Goal: Information Seeking & Learning: Learn about a topic

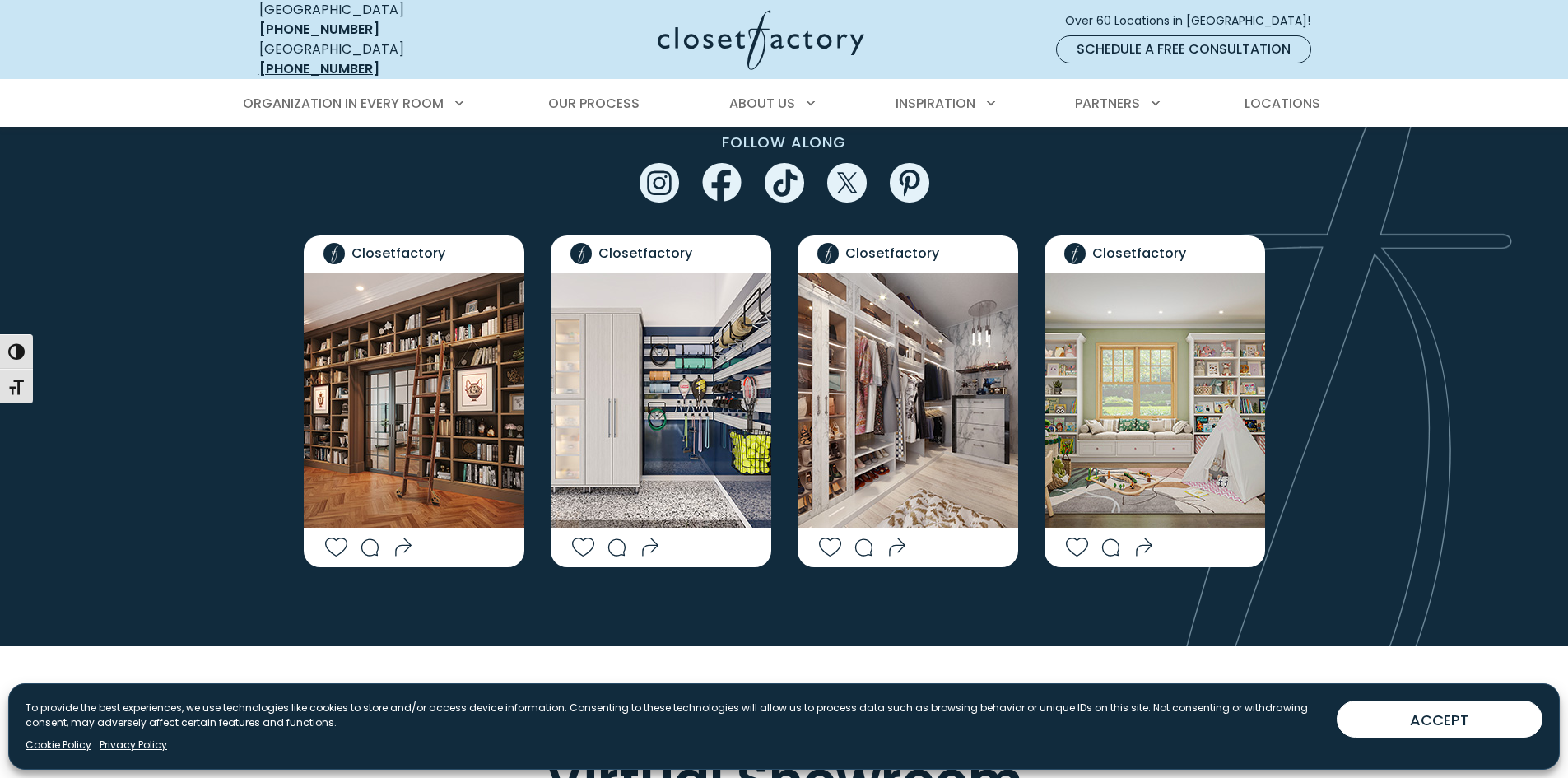
scroll to position [3405, 0]
click at [440, 384] on img "Social Grid" at bounding box center [414, 400] width 220 height 255
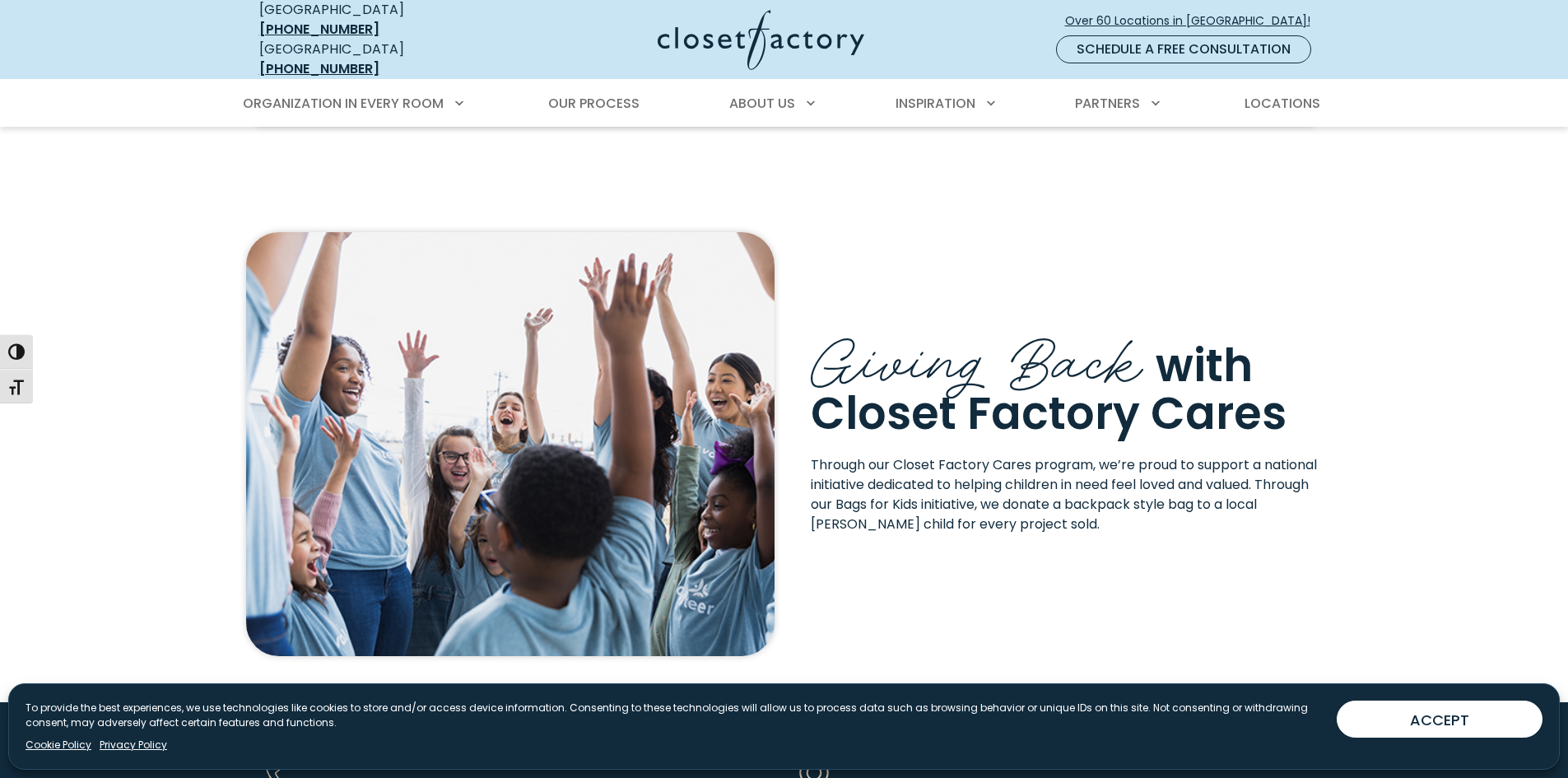
scroll to position [5262, 0]
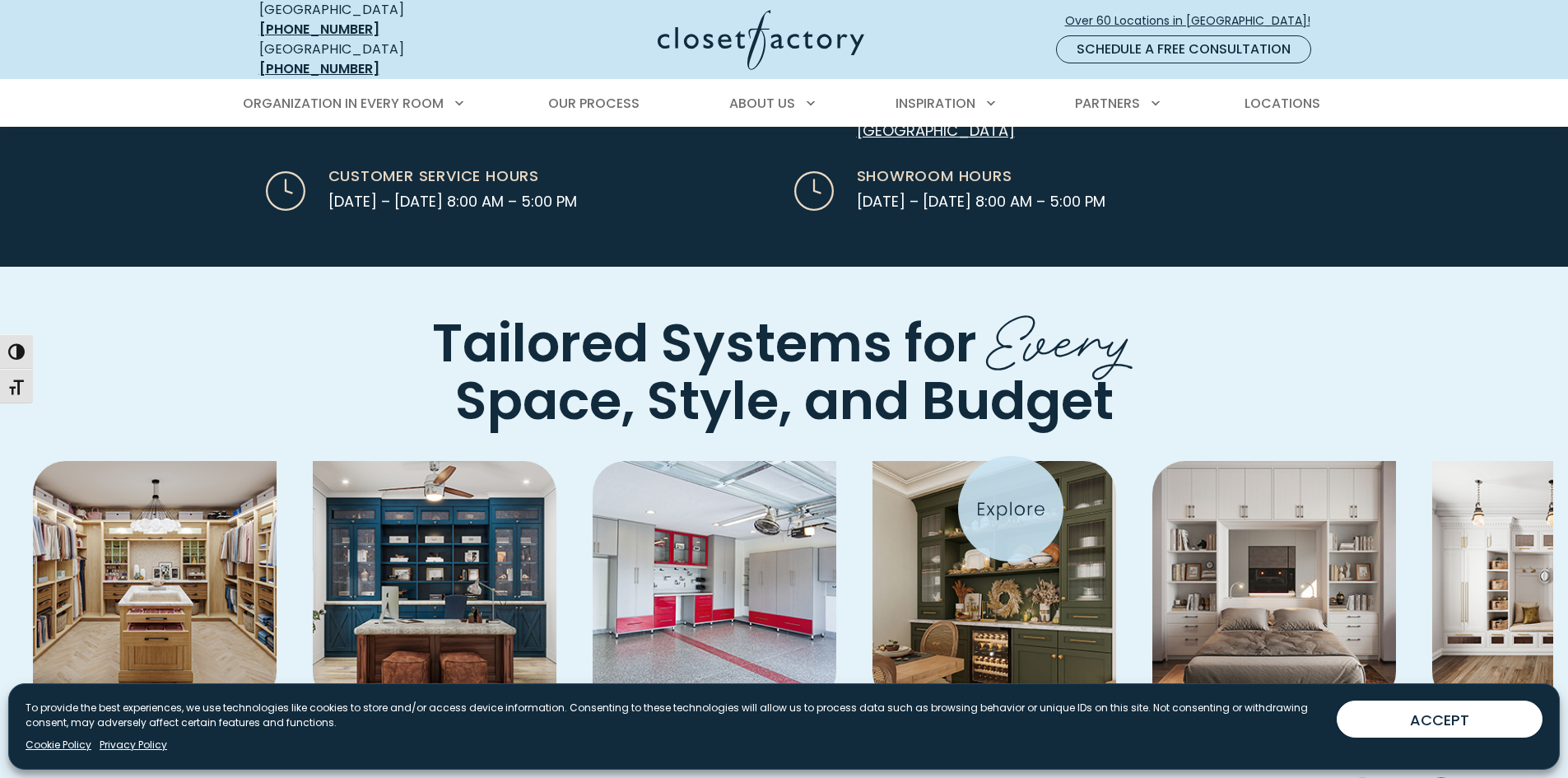
click at [1011, 509] on img "Pages Gallery" at bounding box center [994, 583] width 244 height 244
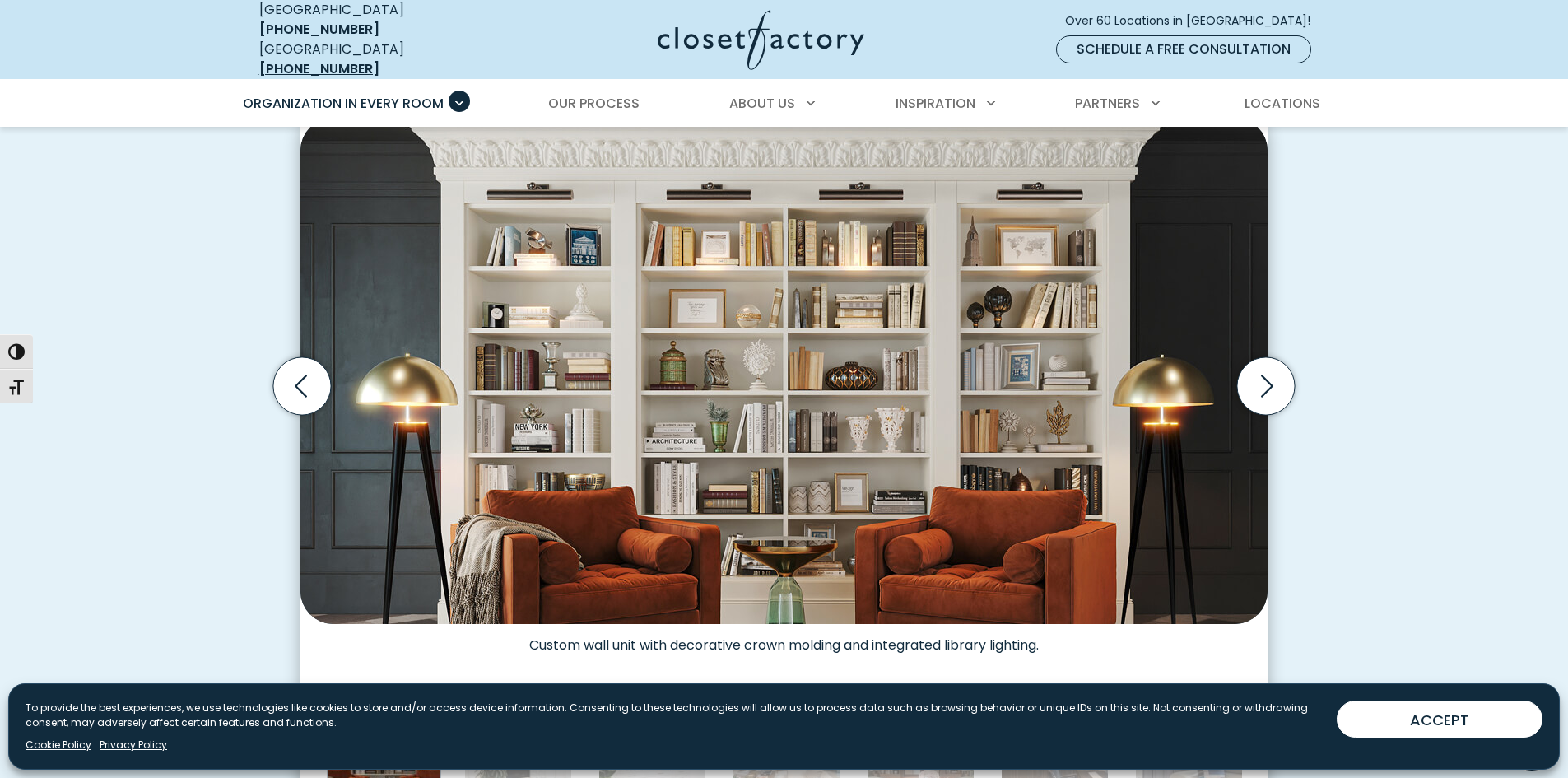
scroll to position [501, 0]
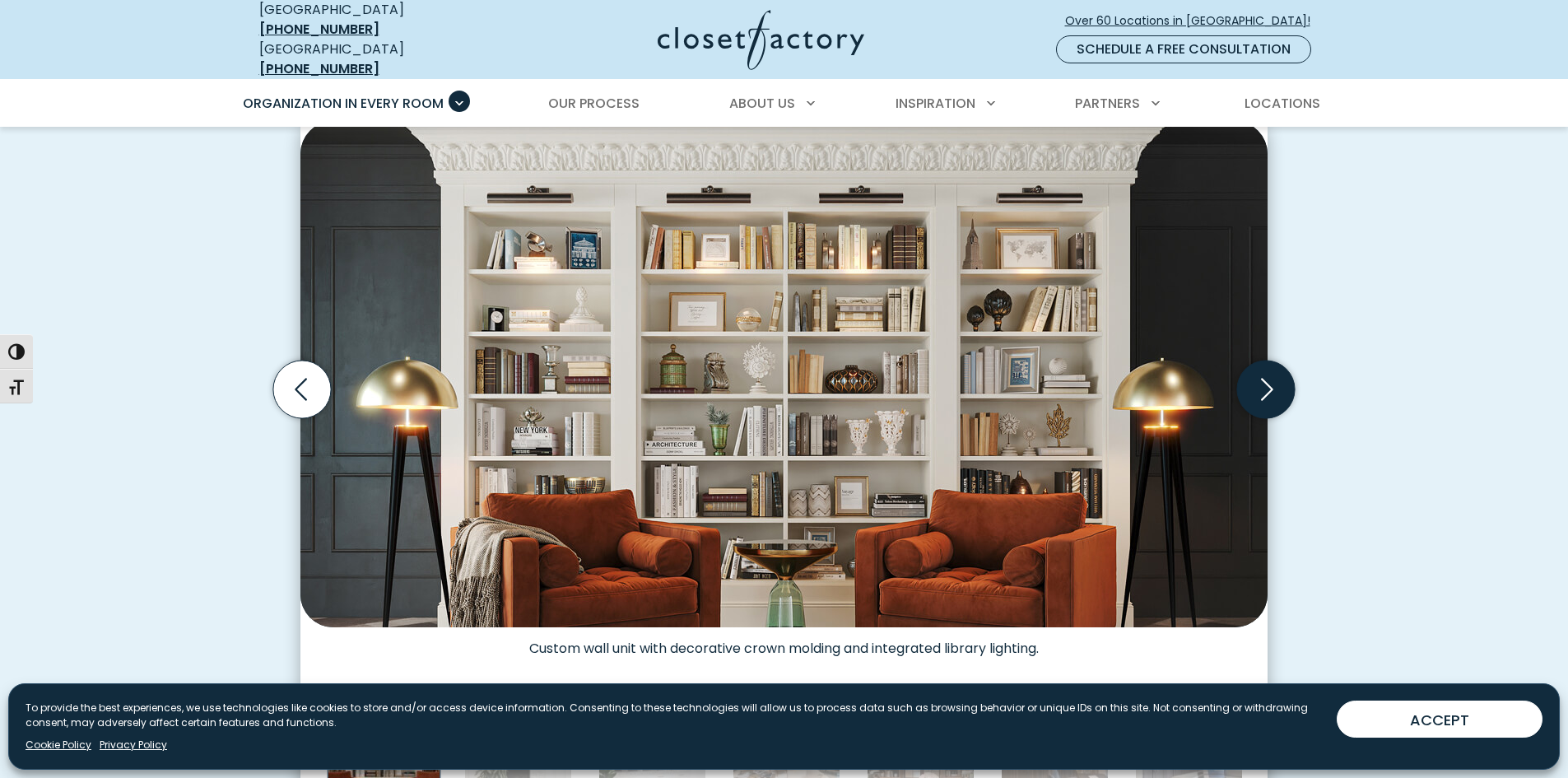
click at [1269, 383] on icon "Next slide" at bounding box center [1265, 389] width 57 height 58
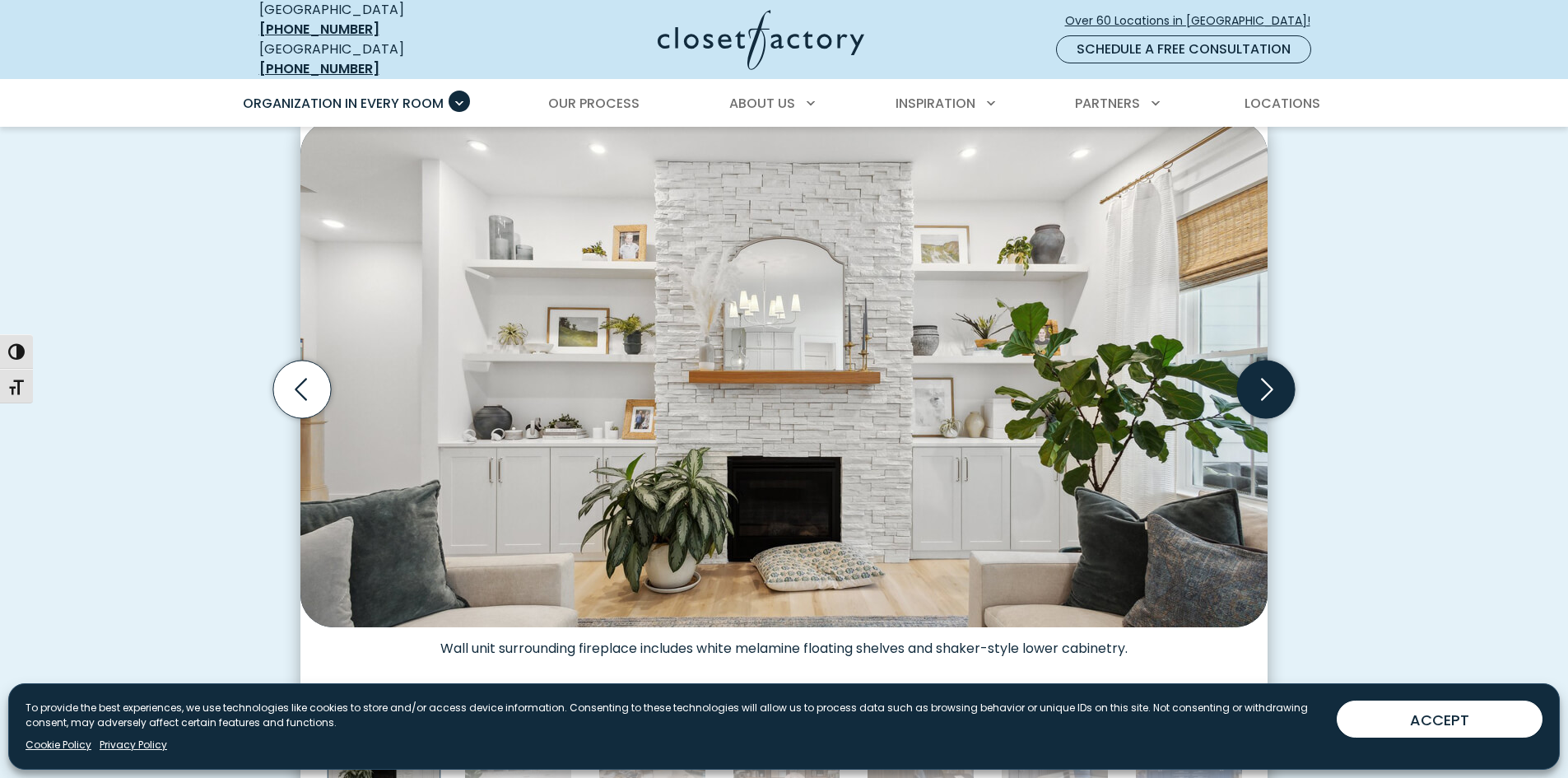
click at [1269, 383] on icon "Next slide" at bounding box center [1265, 389] width 57 height 58
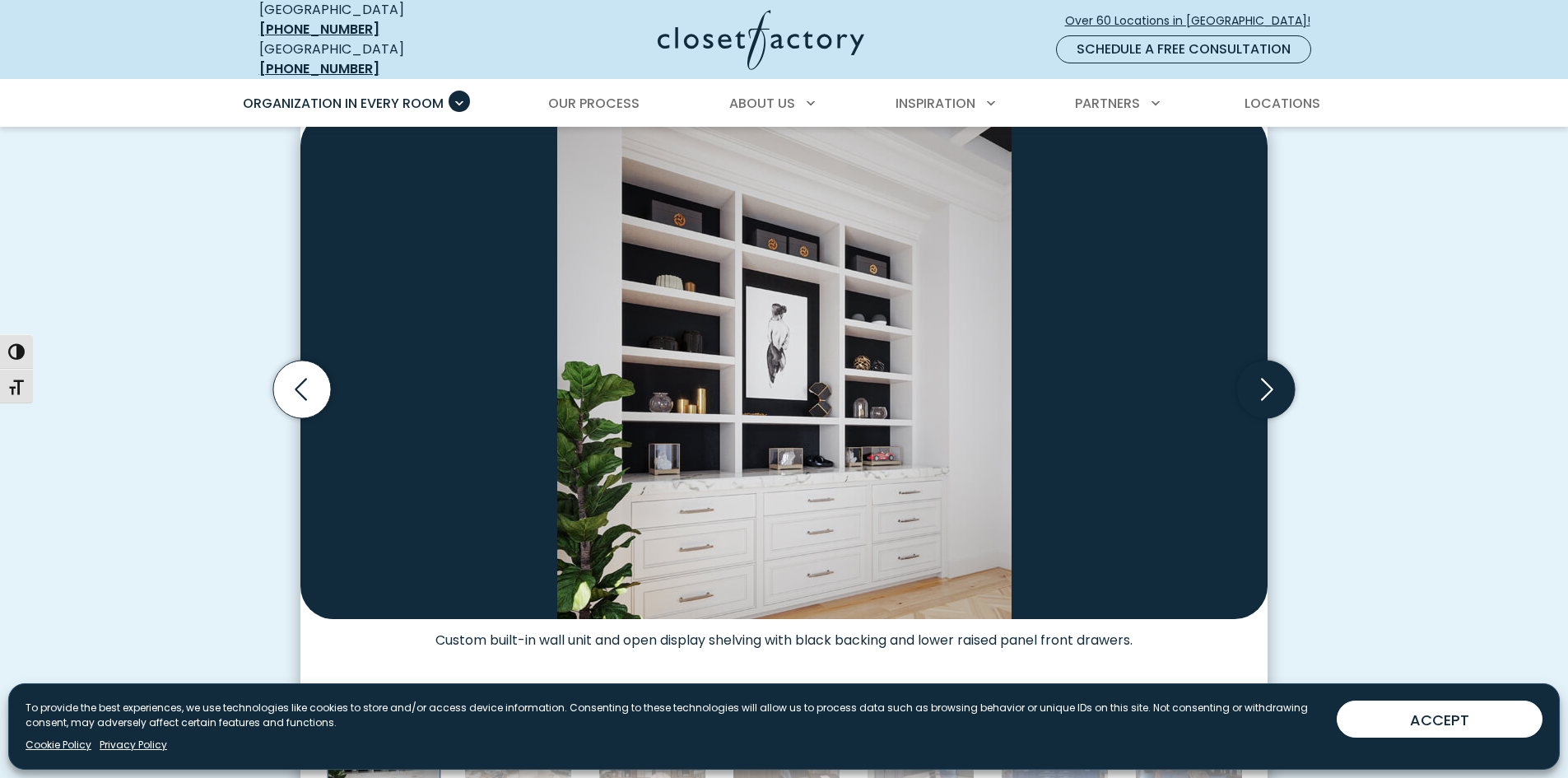
click at [1269, 383] on icon "Next slide" at bounding box center [1265, 389] width 57 height 58
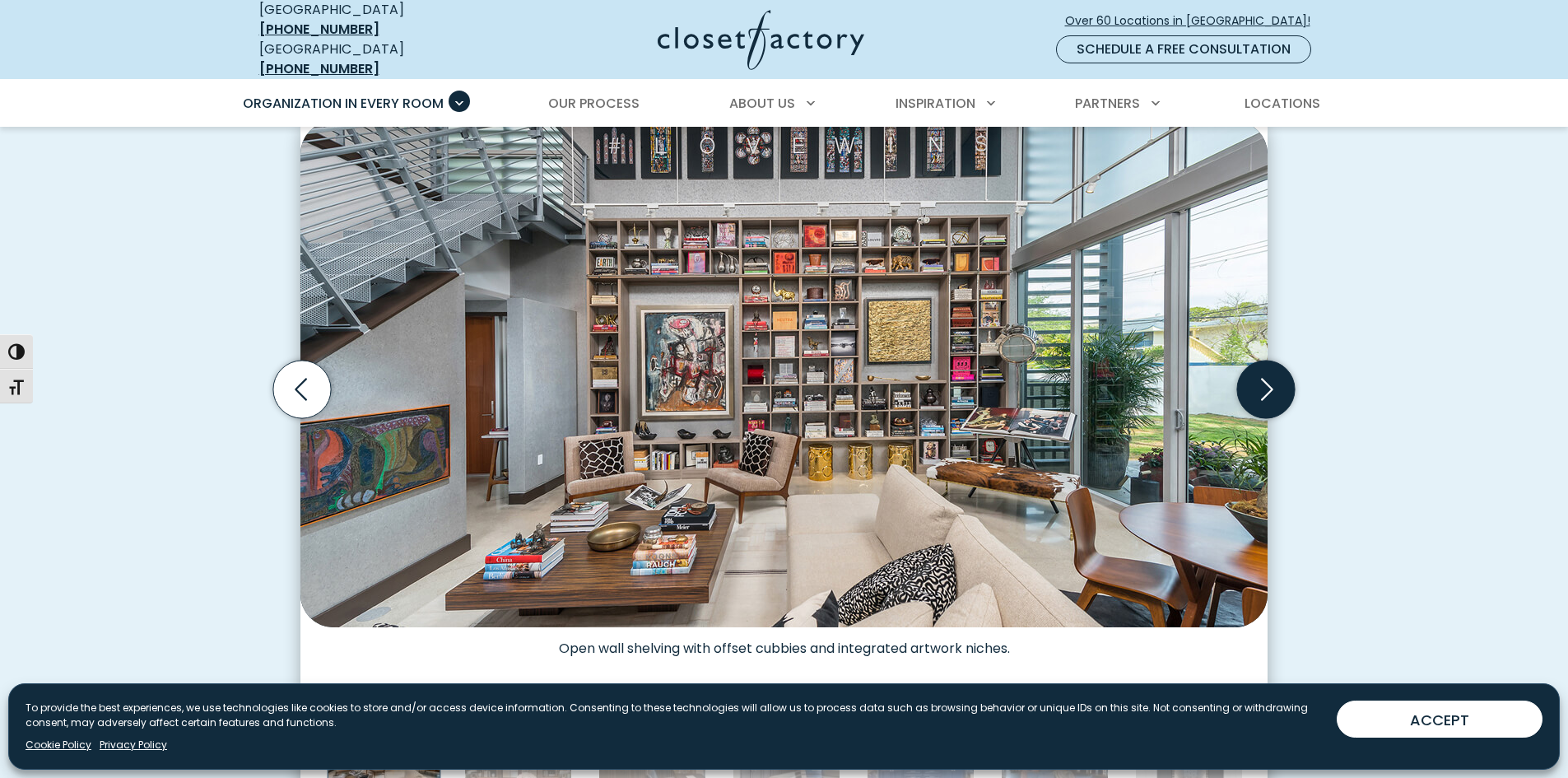
click at [1269, 383] on icon "Next slide" at bounding box center [1265, 389] width 57 height 58
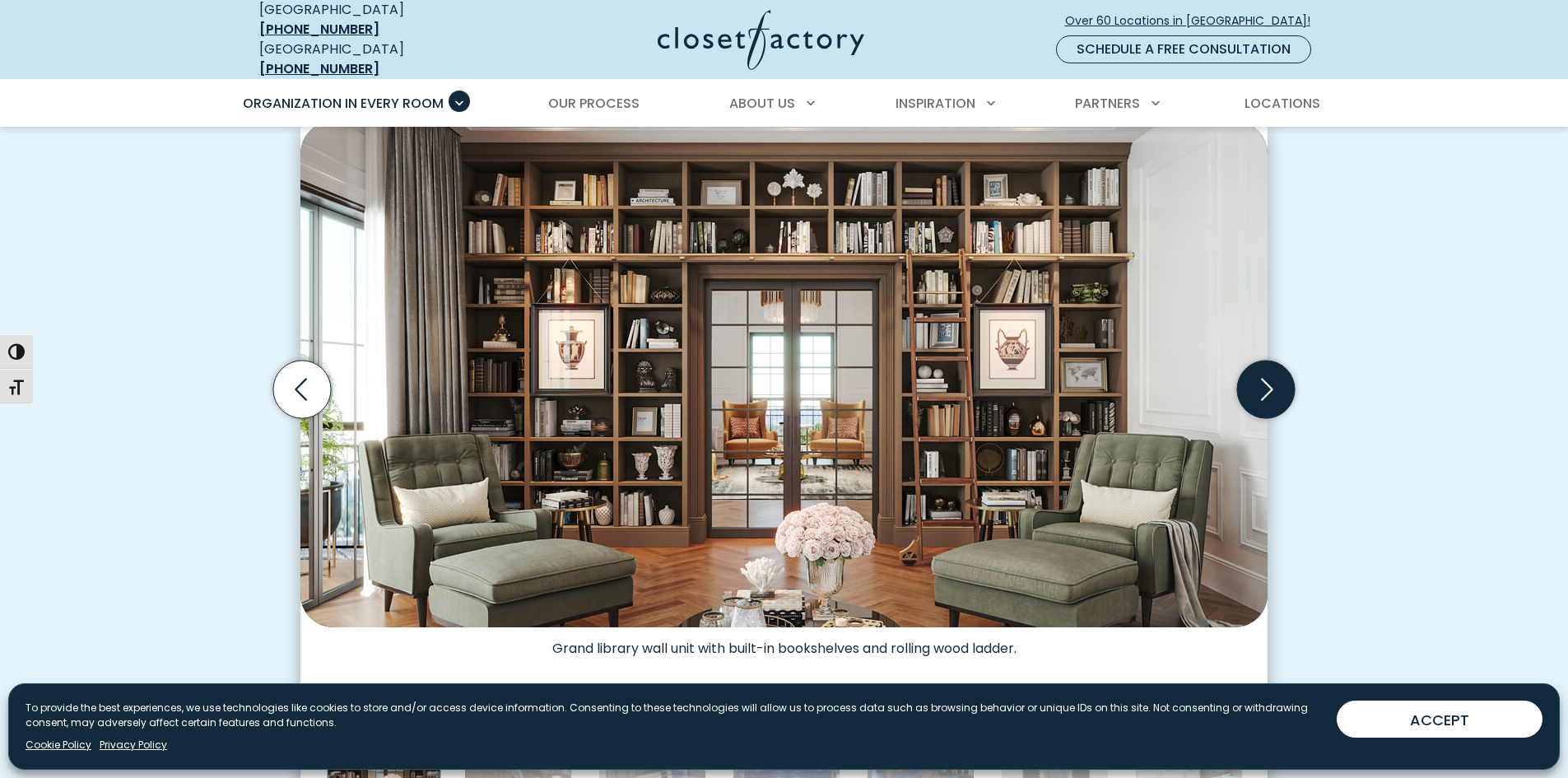
click at [1269, 383] on icon "Next slide" at bounding box center [1265, 389] width 57 height 58
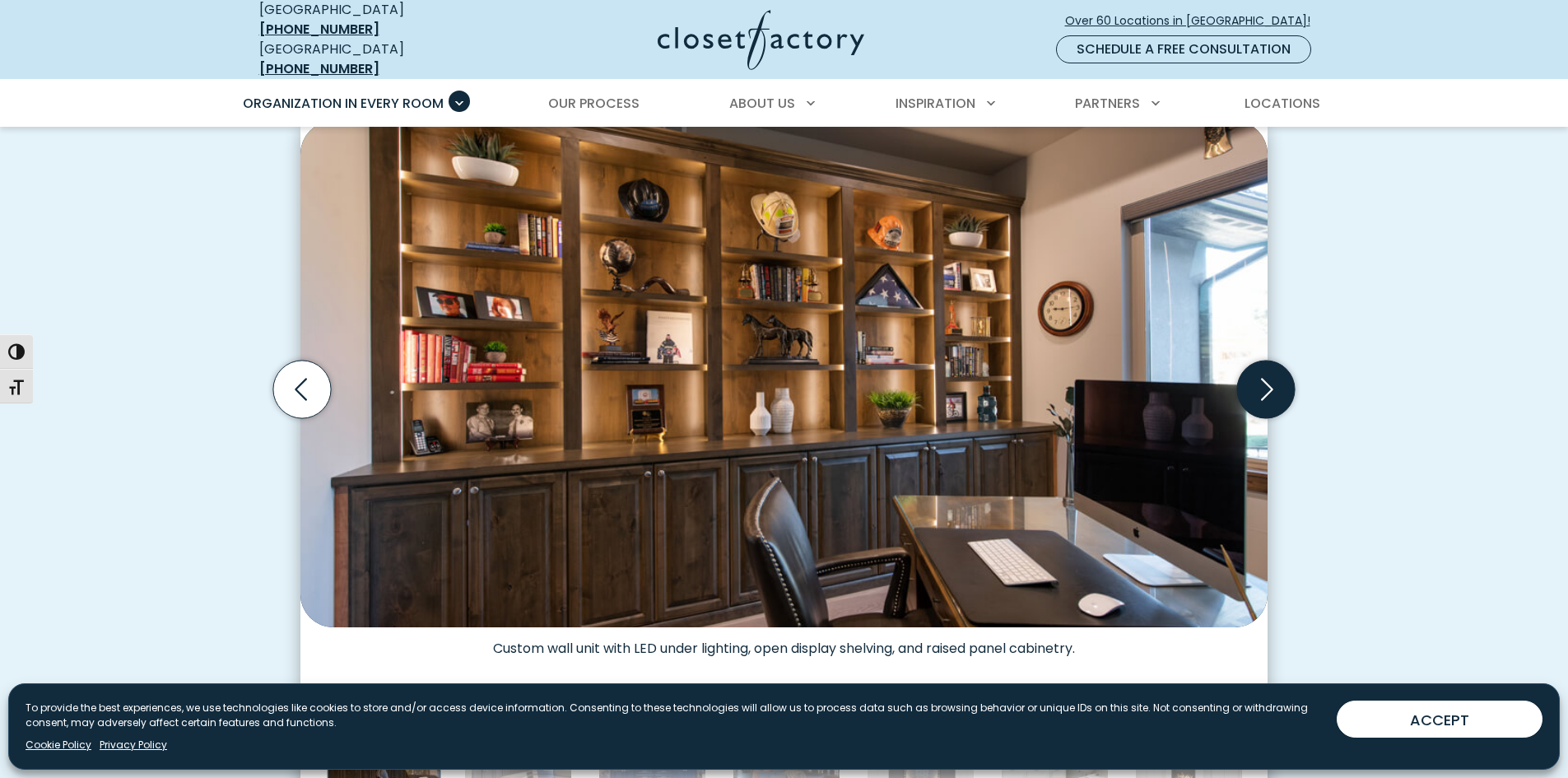
click at [1269, 383] on icon "Next slide" at bounding box center [1265, 389] width 57 height 58
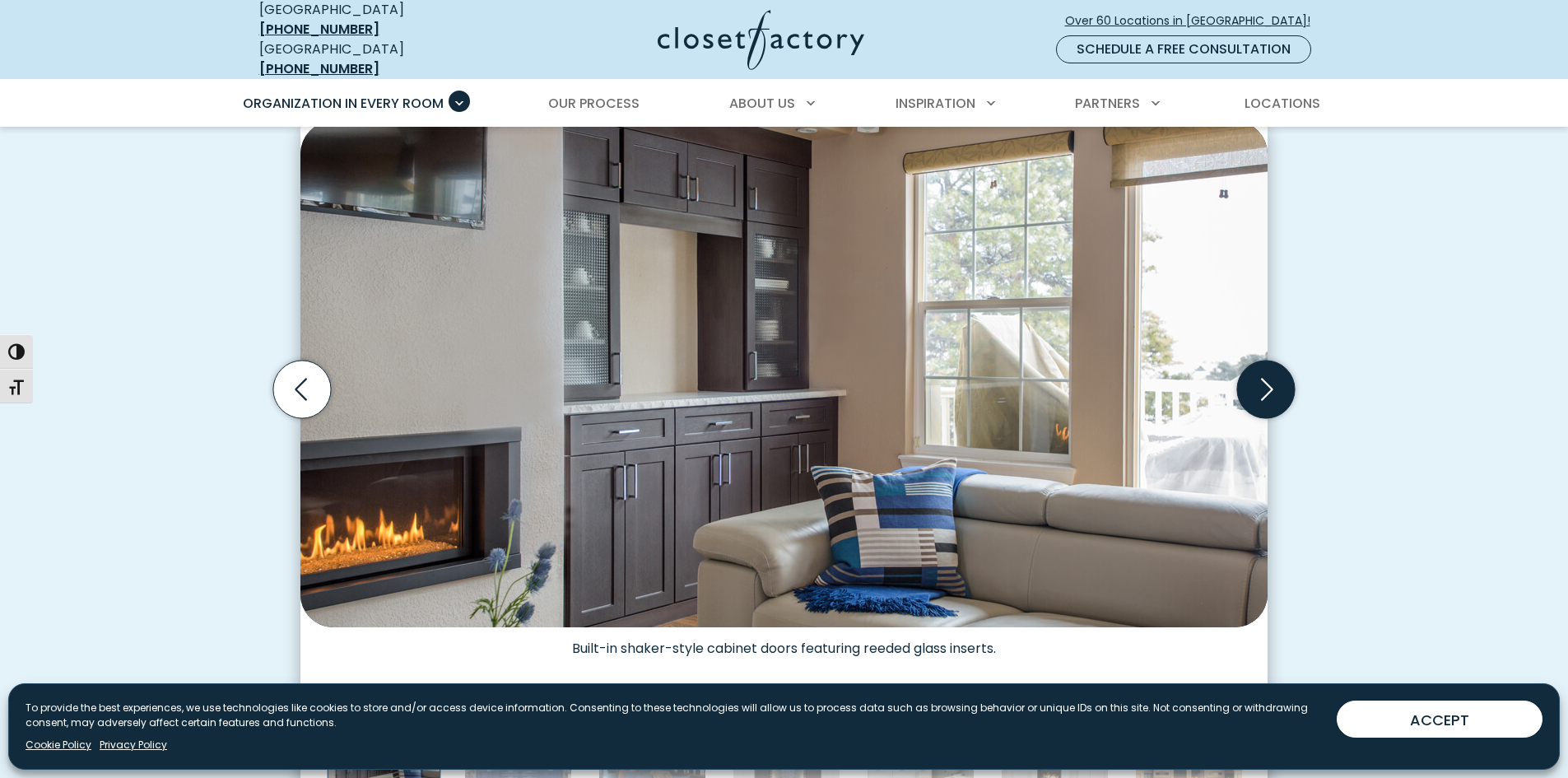
click at [1269, 383] on icon "Next slide" at bounding box center [1265, 389] width 57 height 58
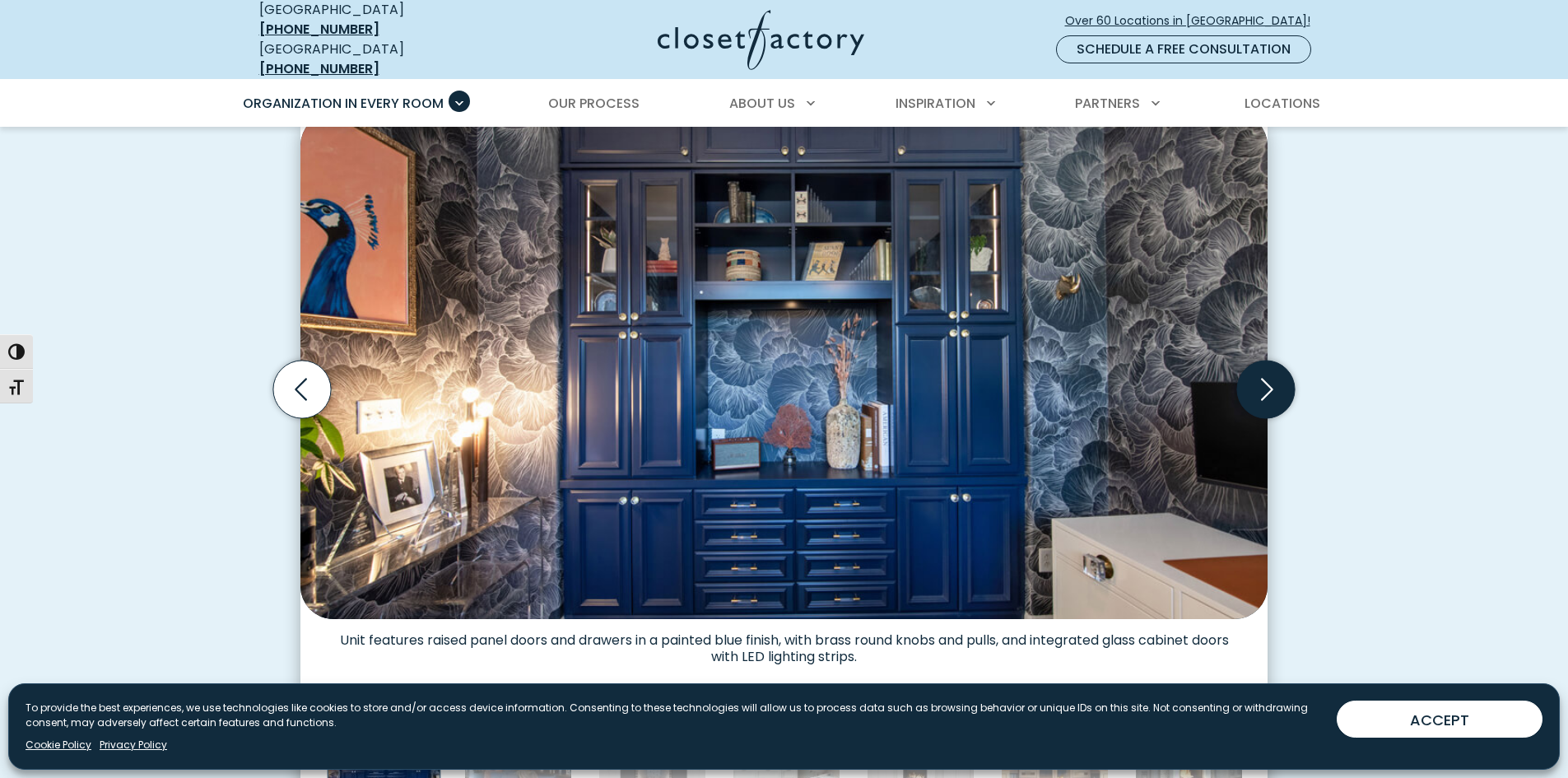
click at [1269, 383] on icon "Next slide" at bounding box center [1265, 389] width 57 height 58
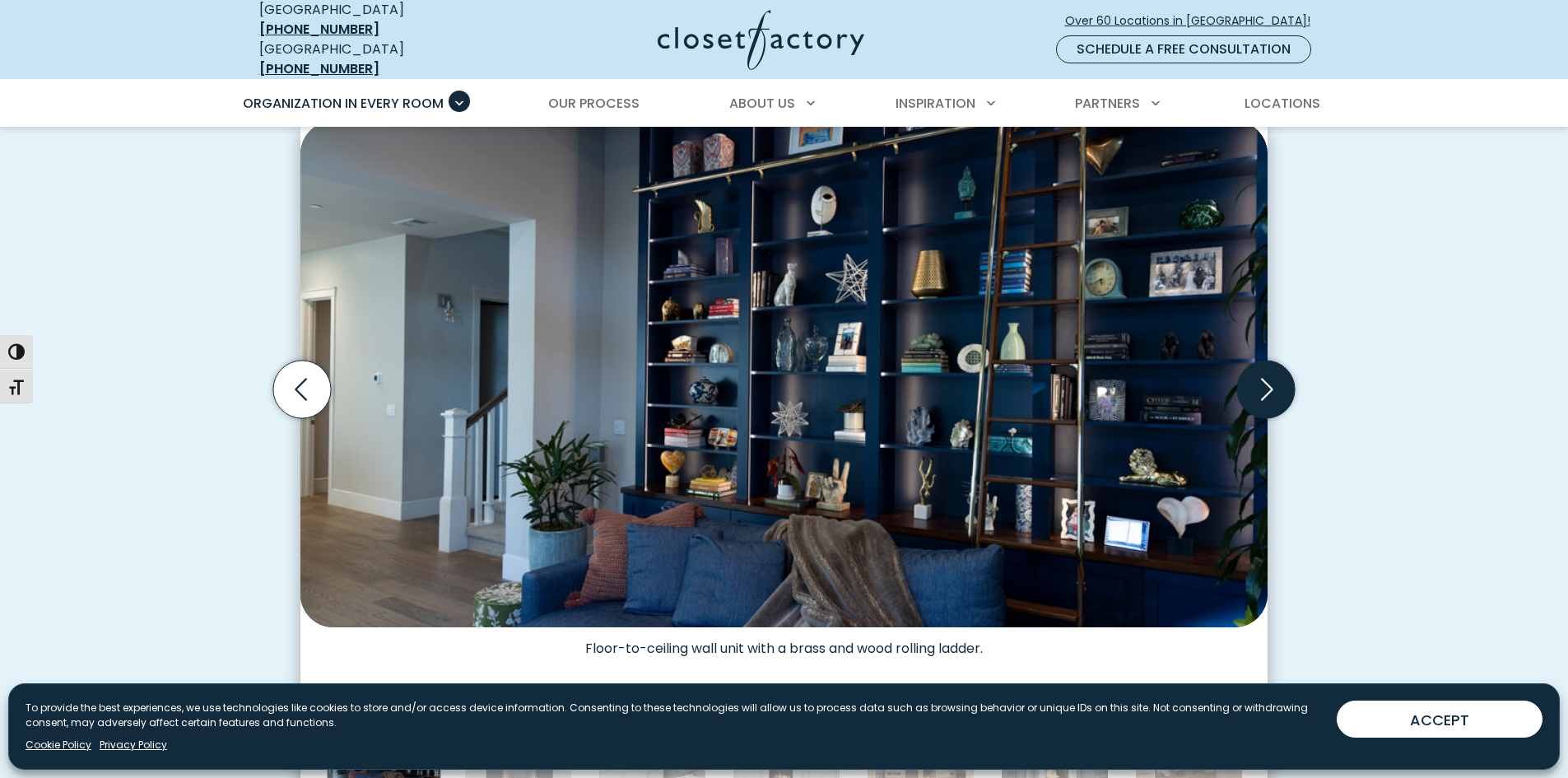
click at [1269, 383] on icon "Next slide" at bounding box center [1265, 389] width 57 height 58
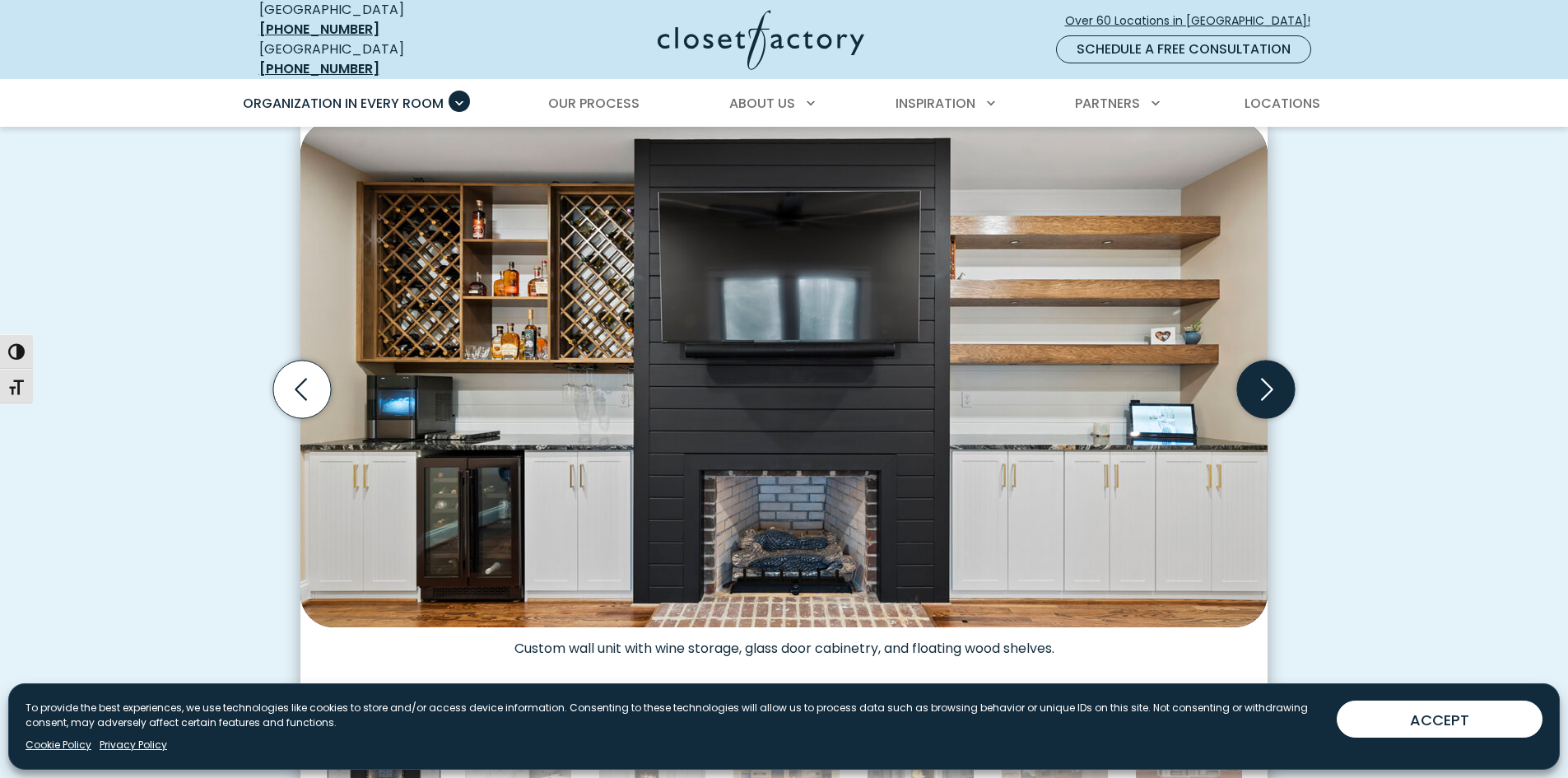
click at [1269, 383] on icon "Next slide" at bounding box center [1265, 389] width 57 height 58
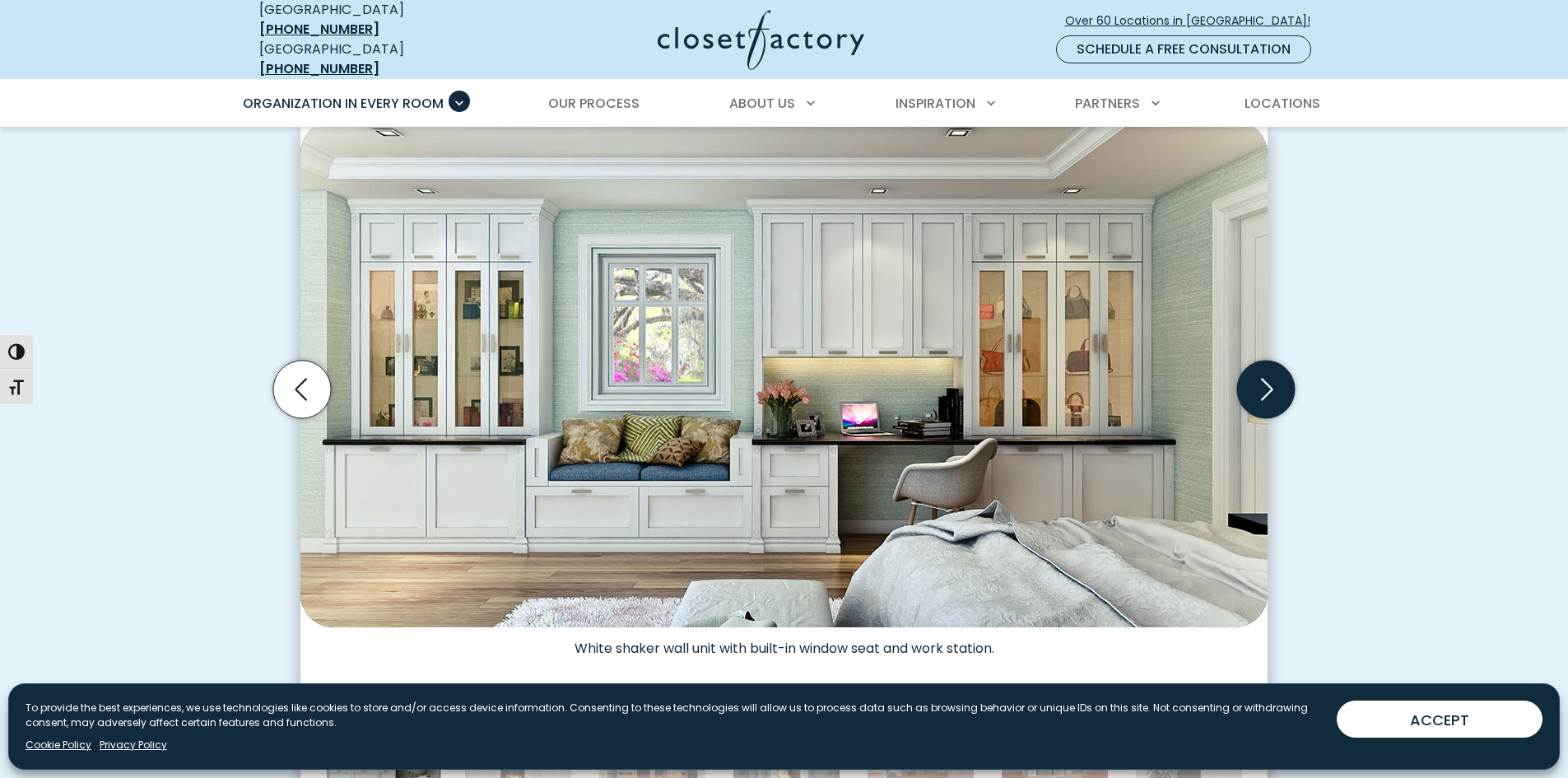
click at [1269, 383] on icon "Next slide" at bounding box center [1265, 389] width 57 height 58
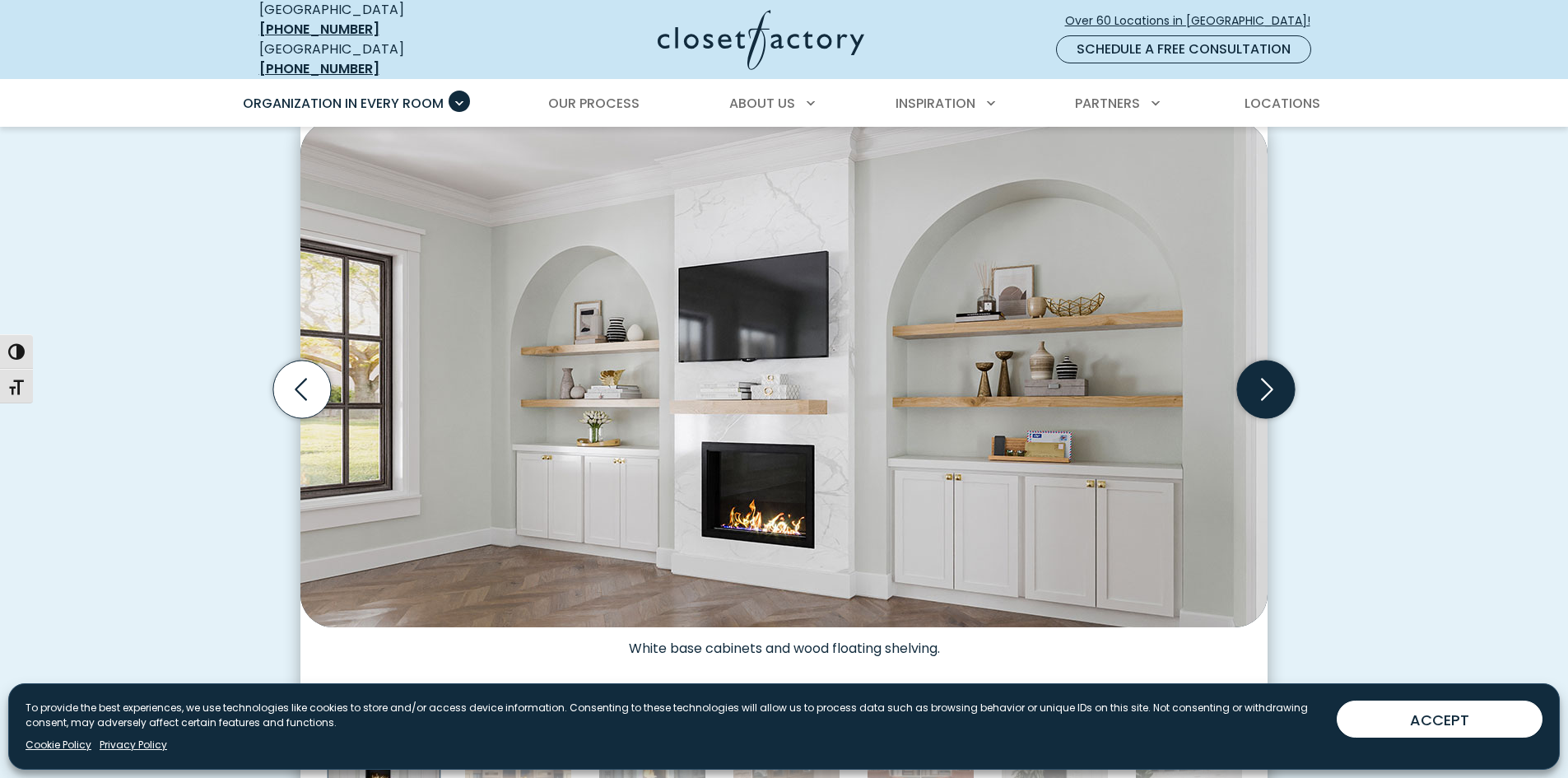
click at [1269, 383] on icon "Next slide" at bounding box center [1265, 389] width 57 height 58
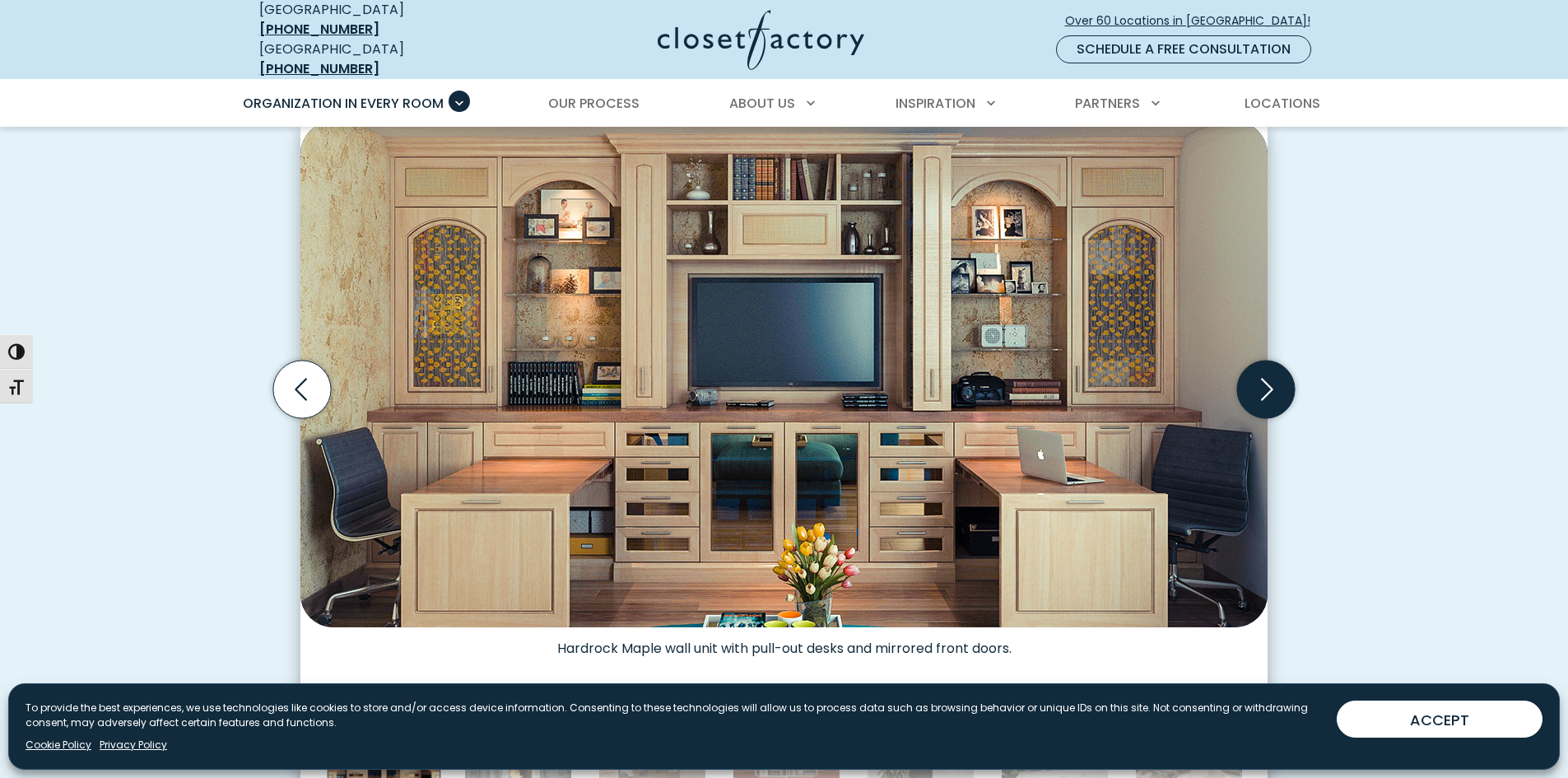
click at [1269, 383] on icon "Next slide" at bounding box center [1265, 389] width 57 height 58
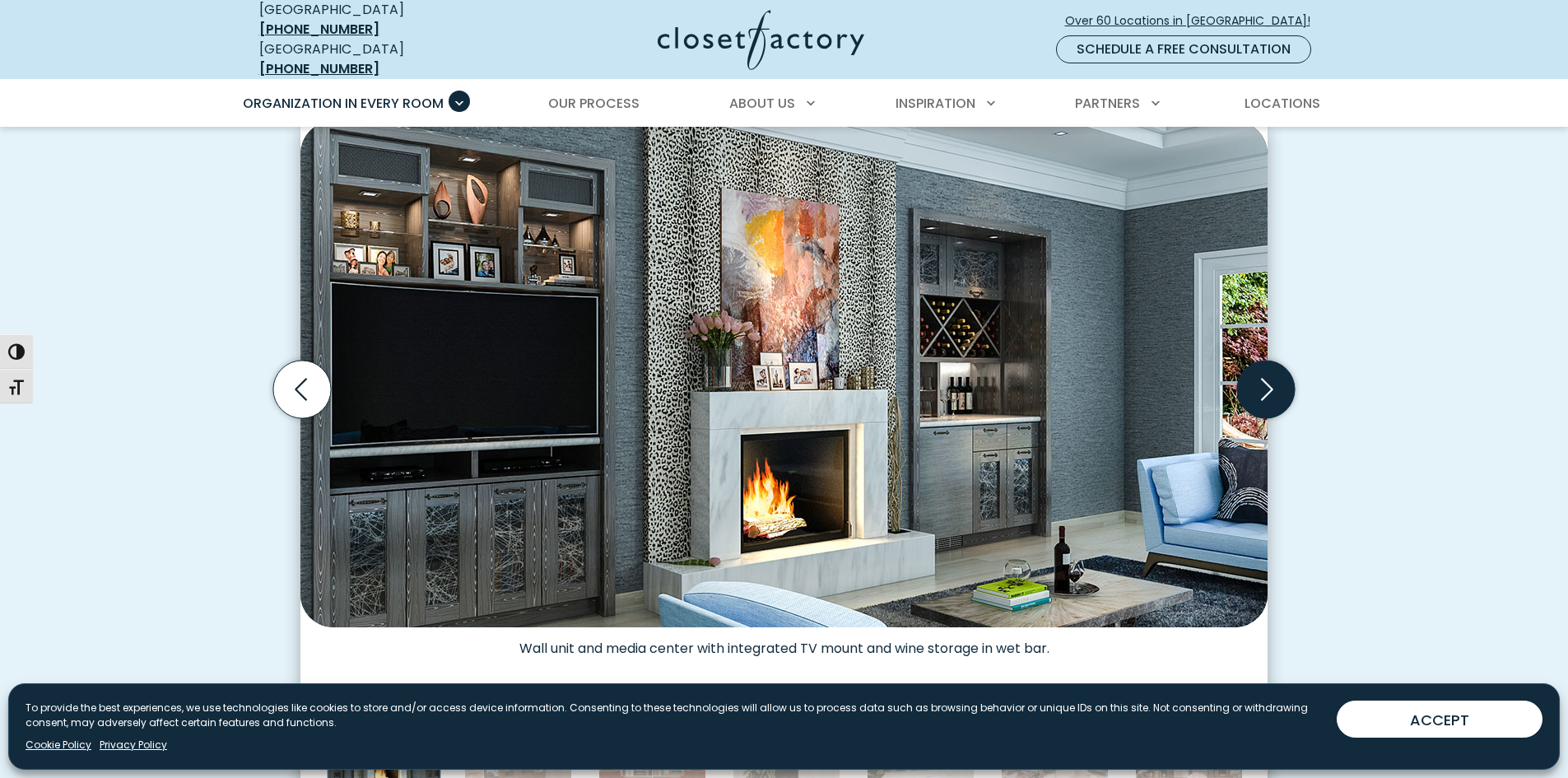
click at [1269, 383] on icon "Next slide" at bounding box center [1265, 389] width 57 height 58
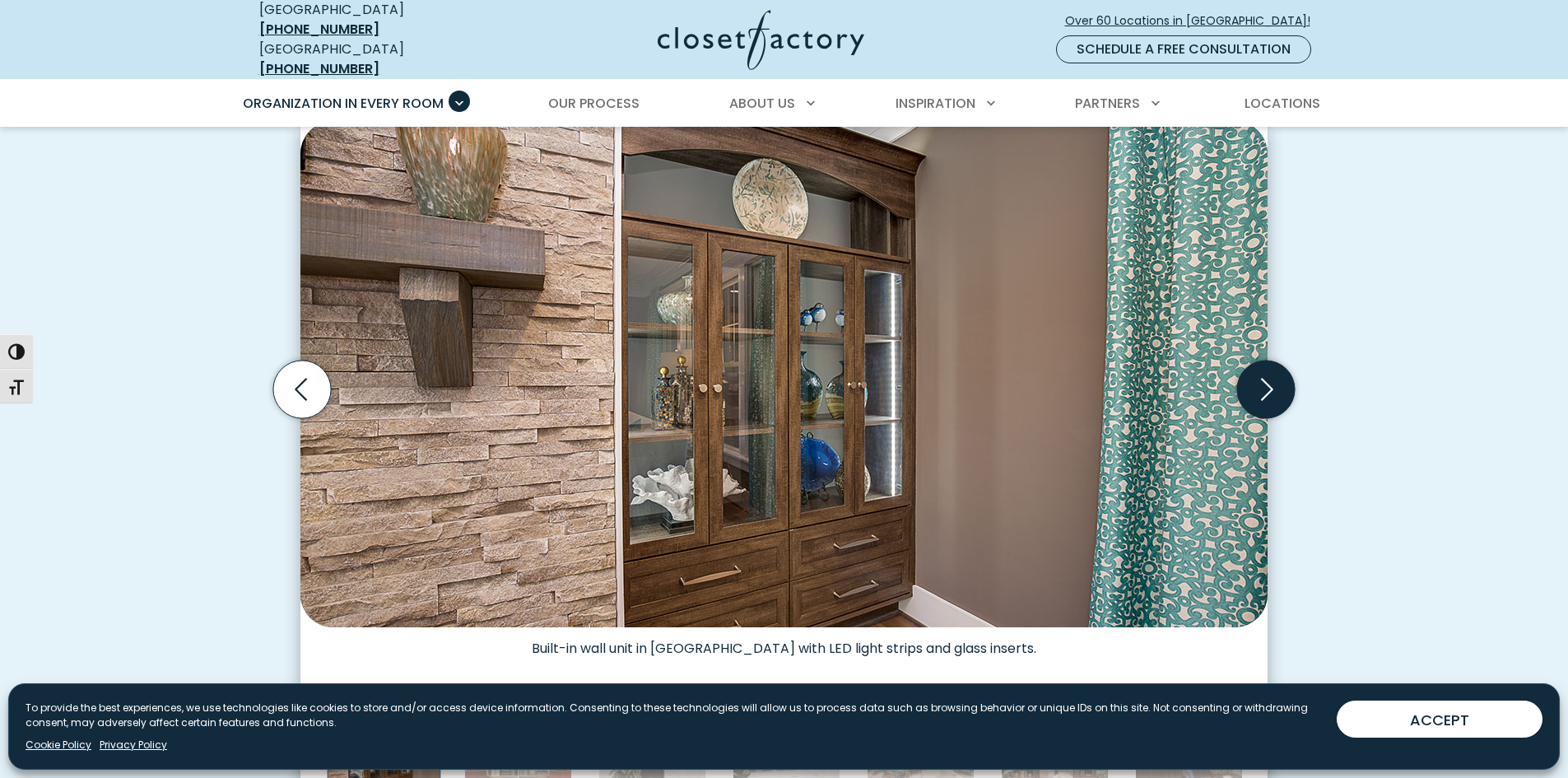
click at [1269, 383] on icon "Next slide" at bounding box center [1265, 389] width 57 height 58
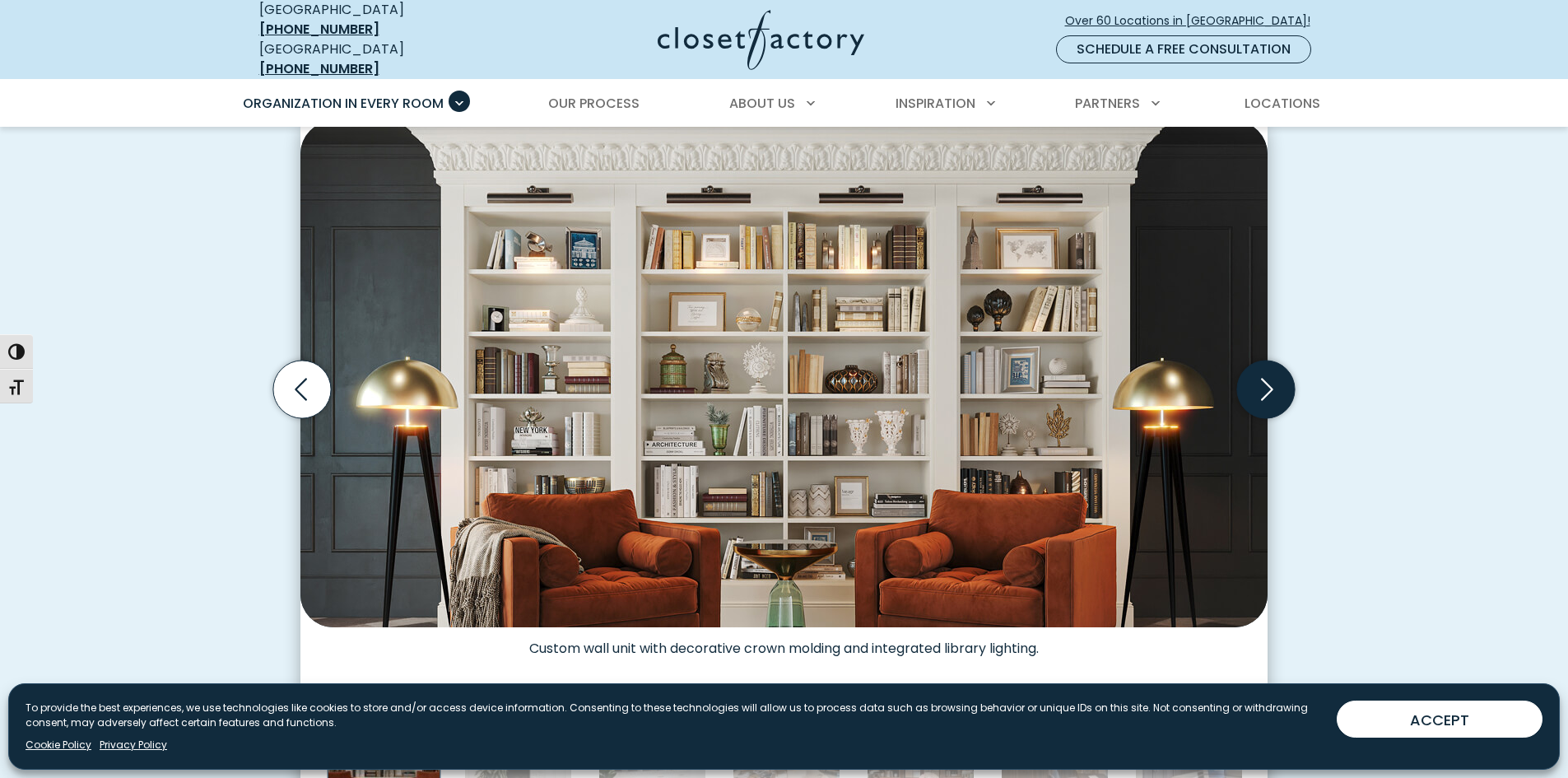
click at [1269, 383] on icon "Next slide" at bounding box center [1265, 389] width 57 height 58
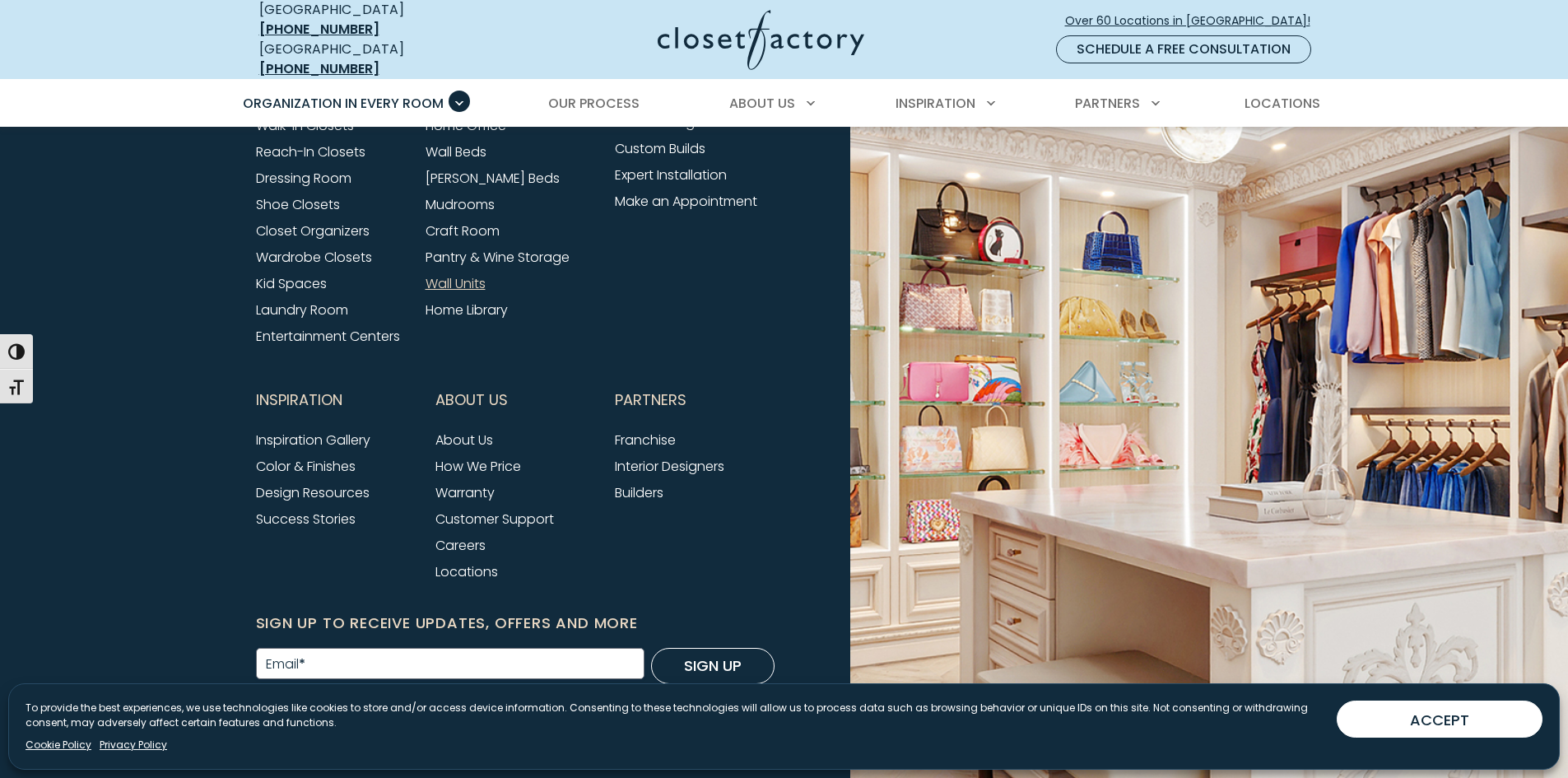
scroll to position [5628, 0]
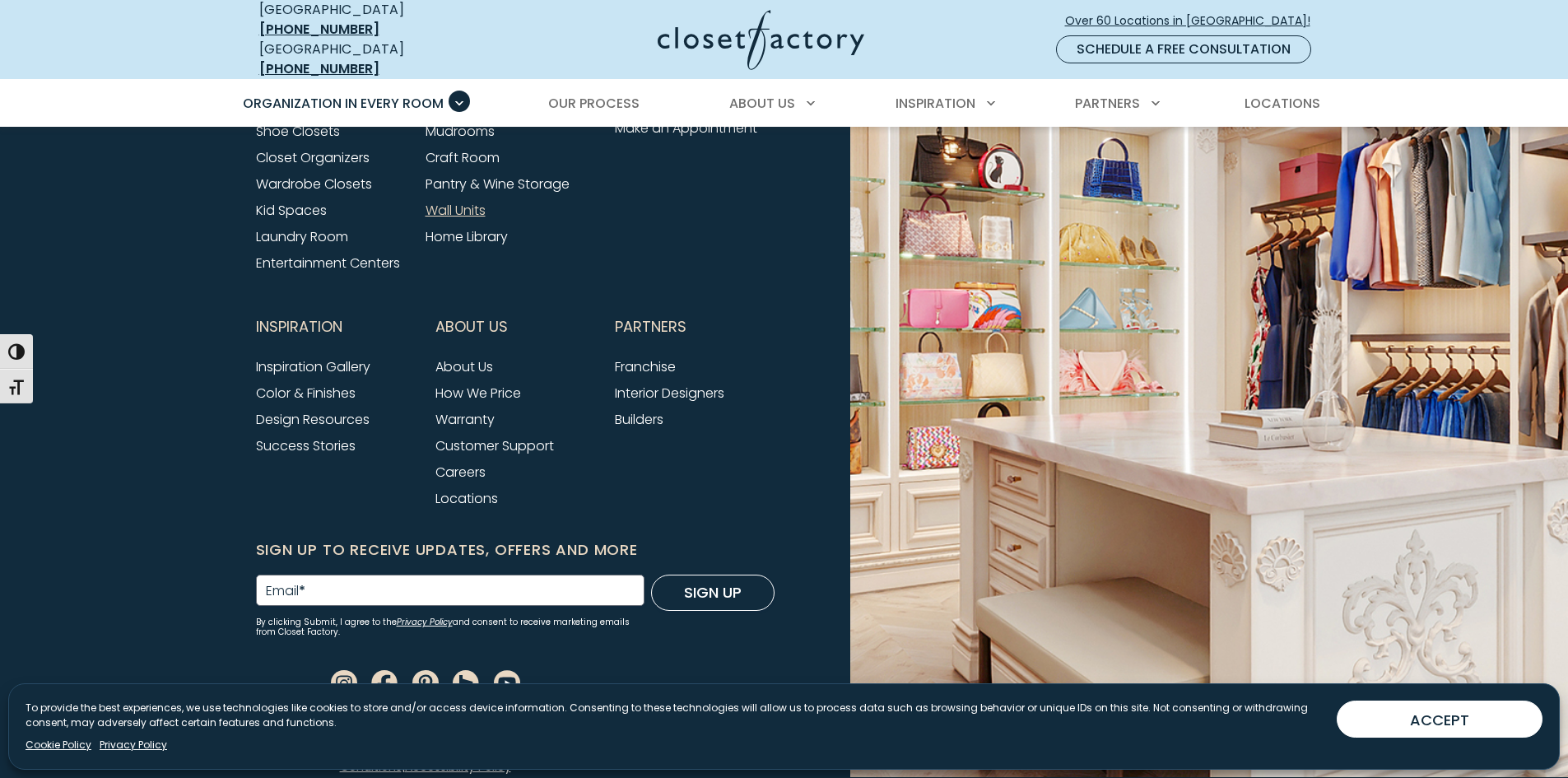
click at [1393, 401] on img at bounding box center [1176, 340] width 784 height 873
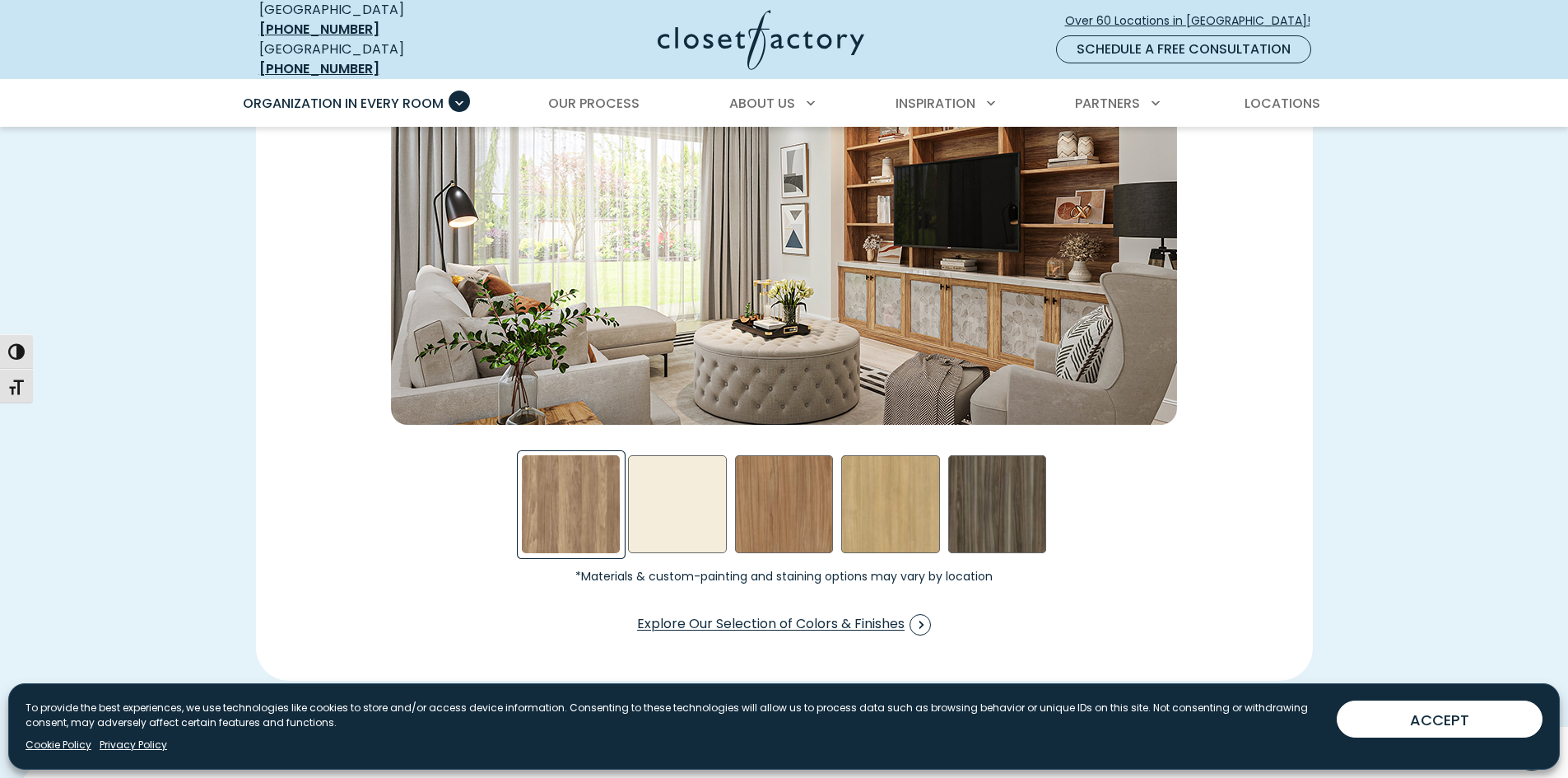
scroll to position [2457, 0]
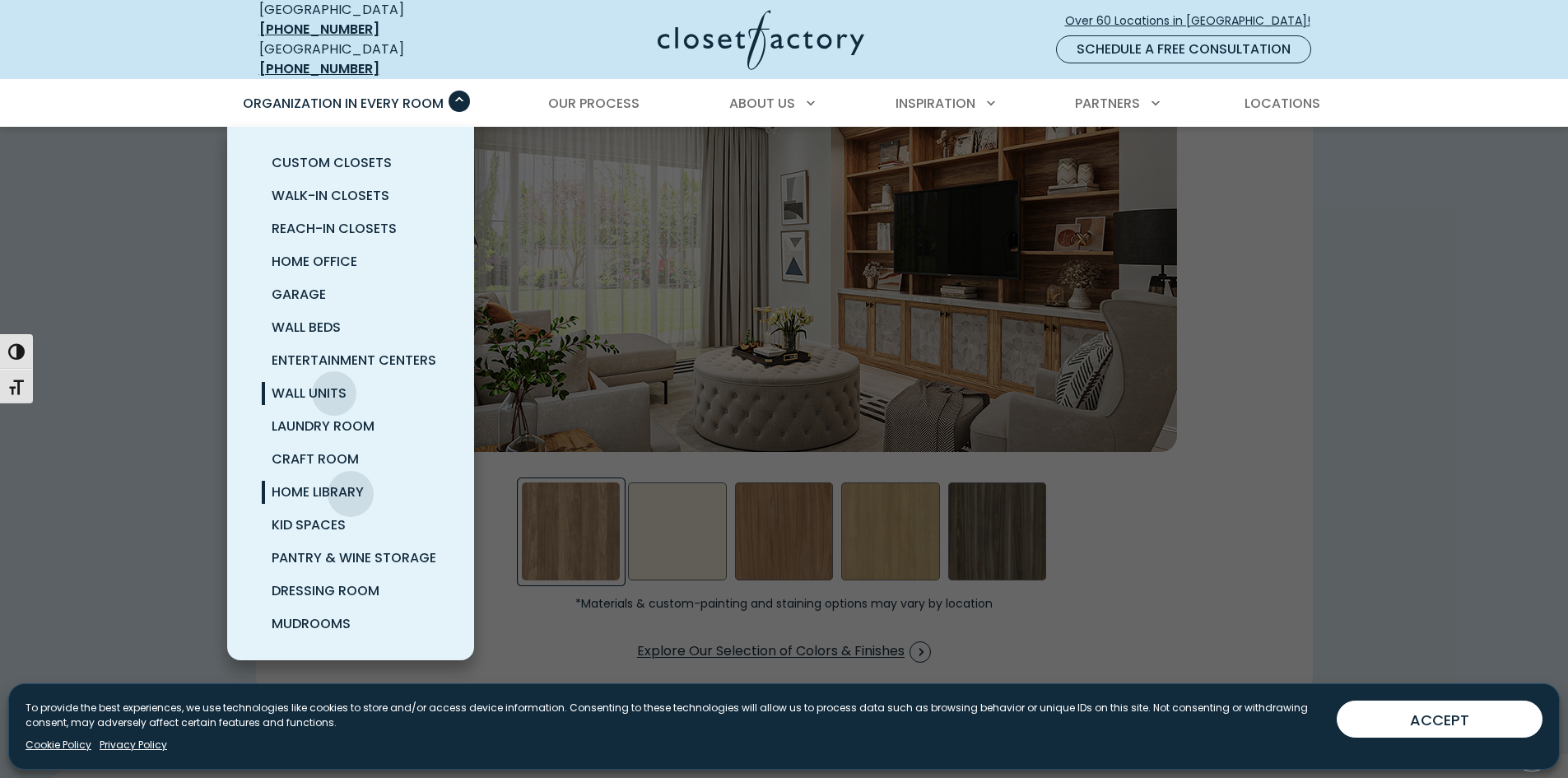
click at [351, 483] on span "Home Library" at bounding box center [318, 491] width 93 height 19
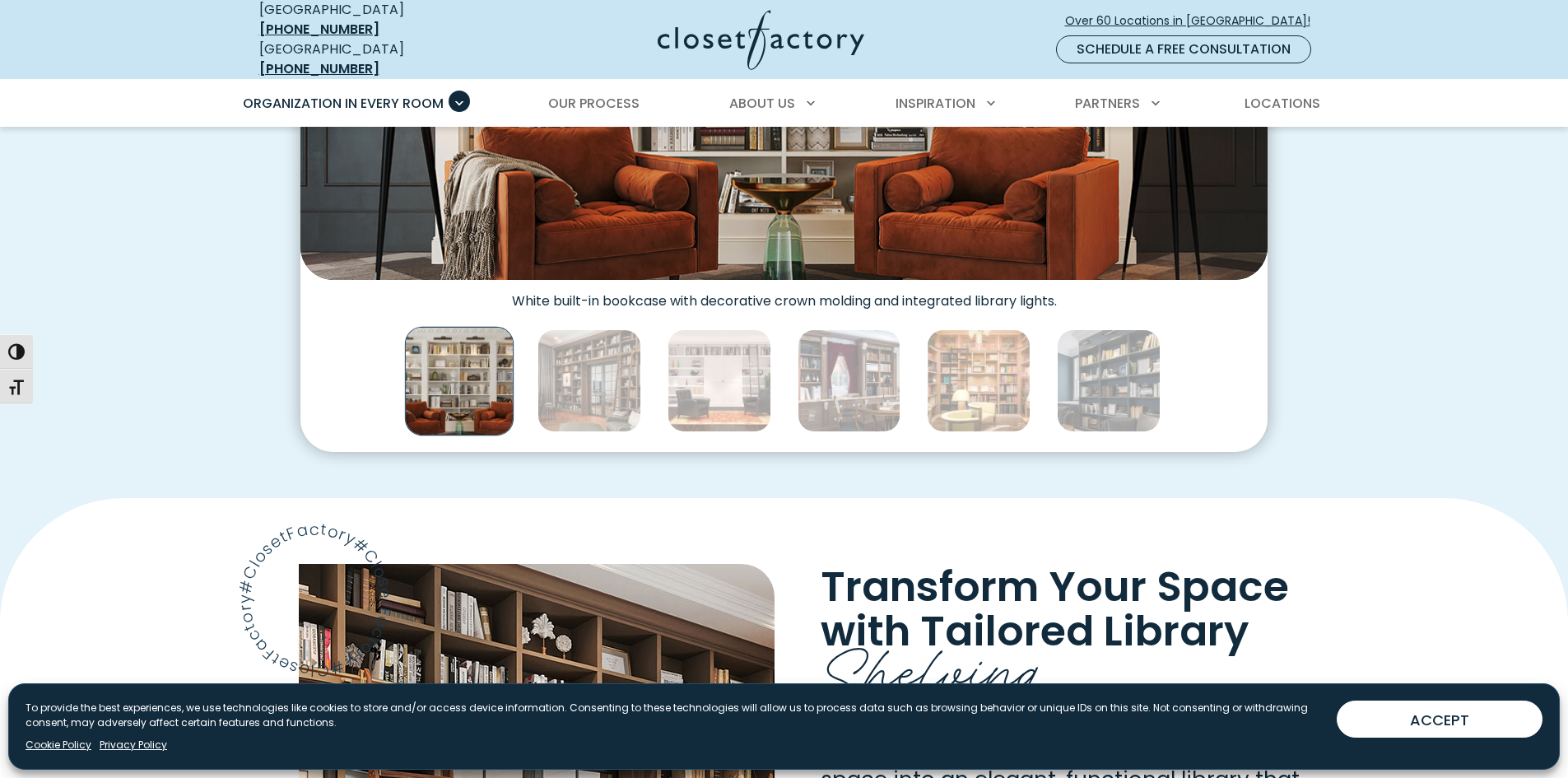
scroll to position [841, 0]
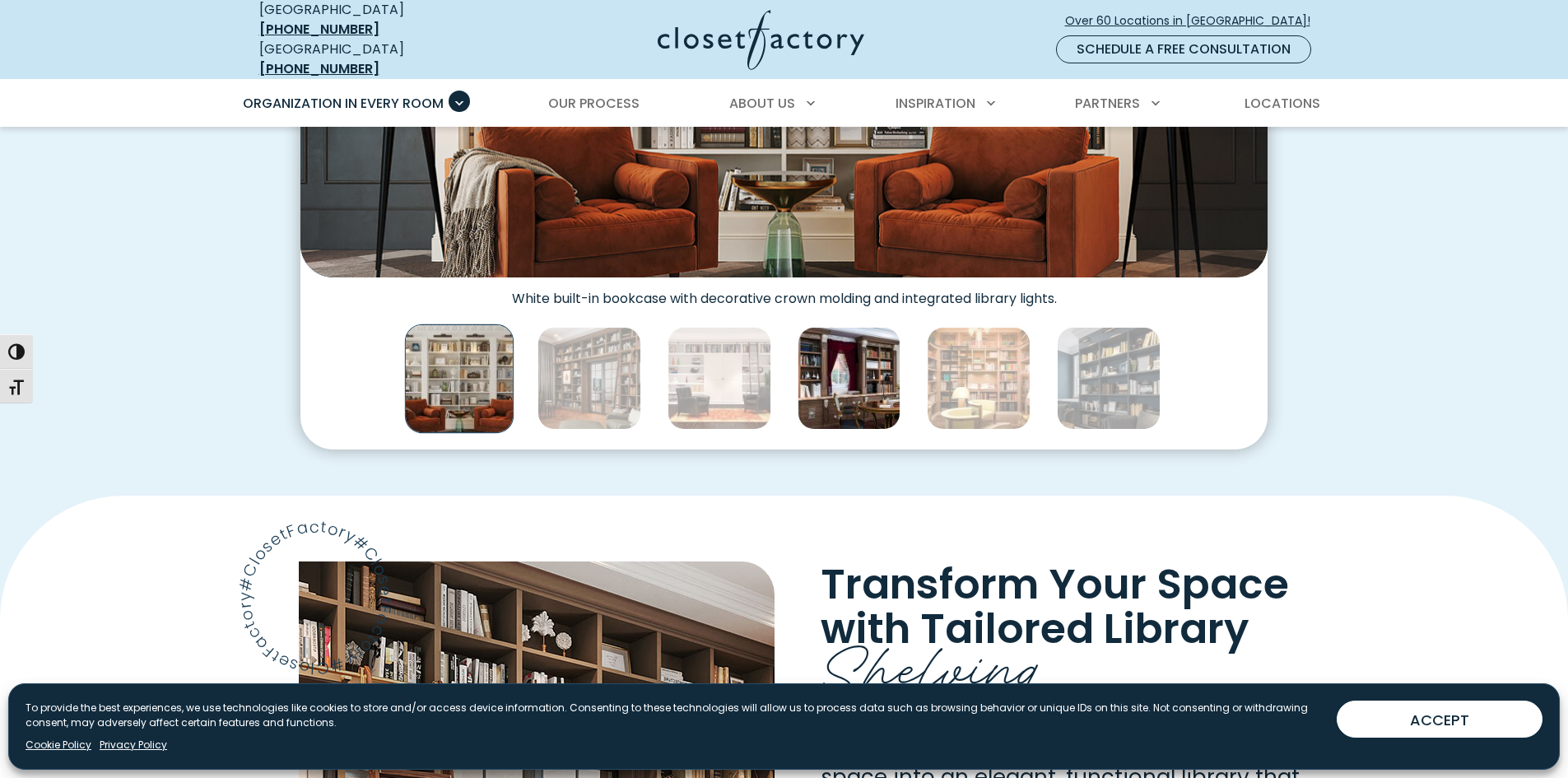
click at [860, 361] on img "Thumbnail Gallery" at bounding box center [849, 378] width 103 height 103
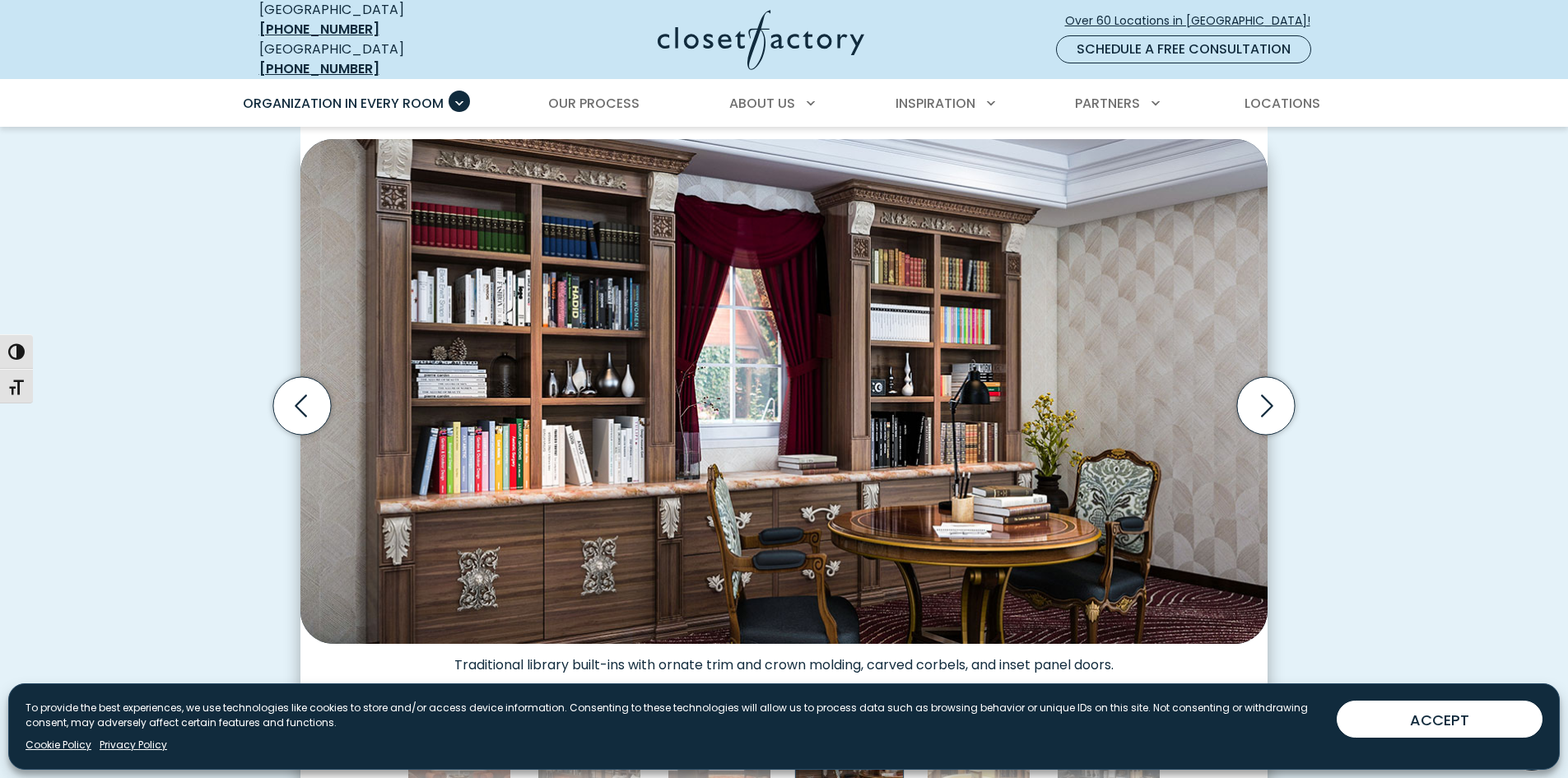
scroll to position [475, 0]
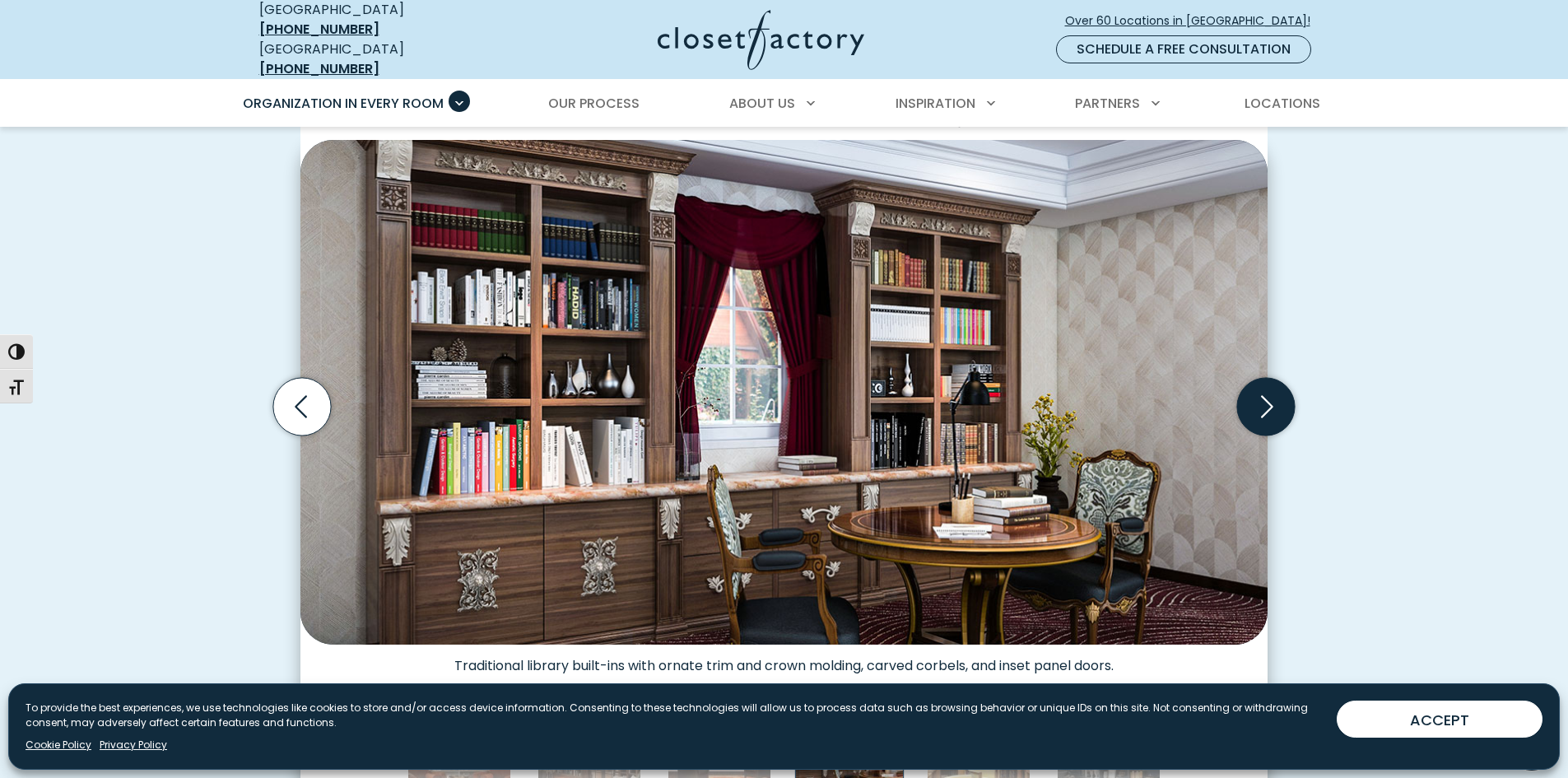
click at [1266, 394] on icon "Next slide" at bounding box center [1265, 407] width 57 height 58
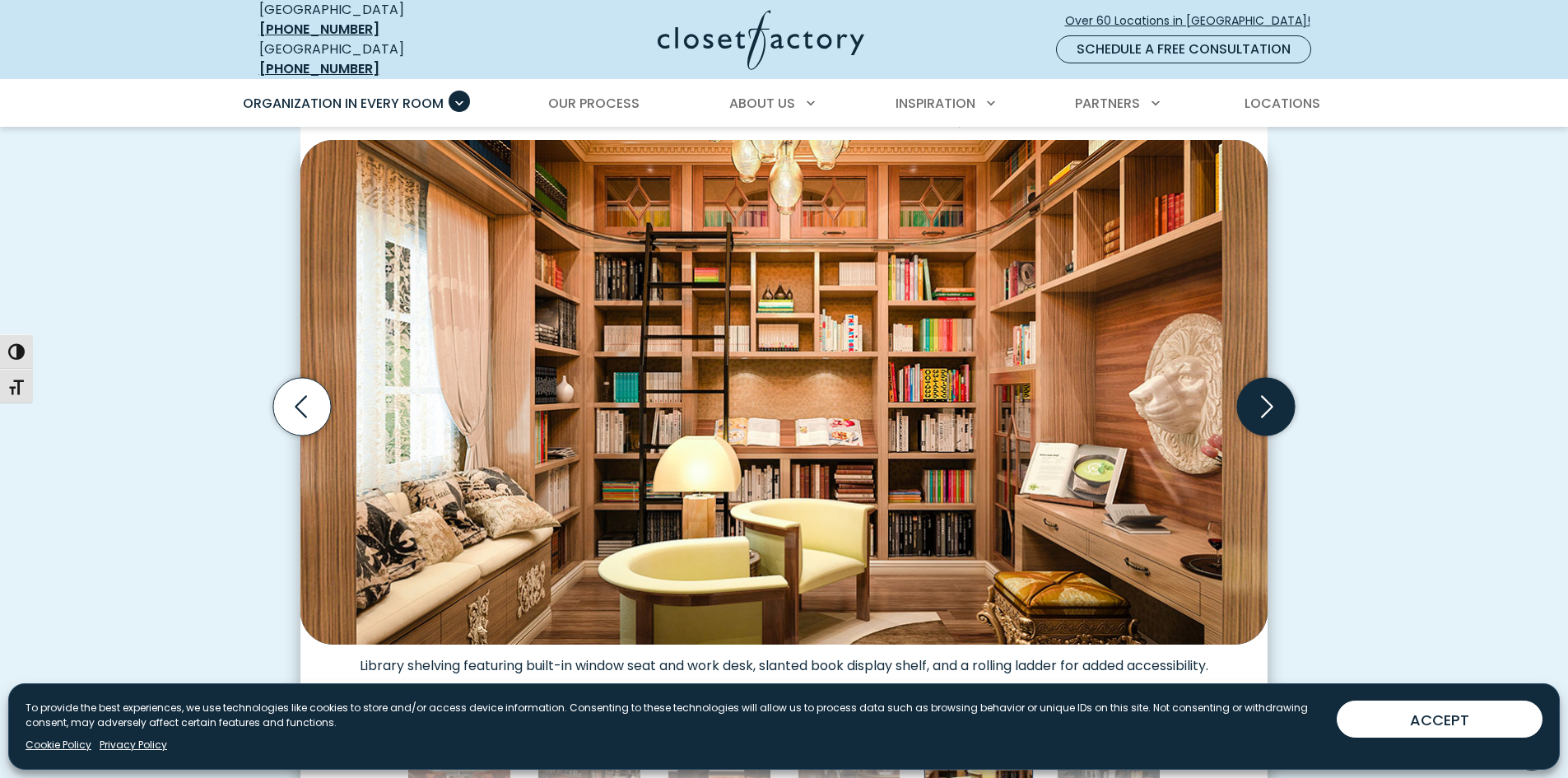
click at [1266, 394] on icon "Next slide" at bounding box center [1265, 407] width 57 height 58
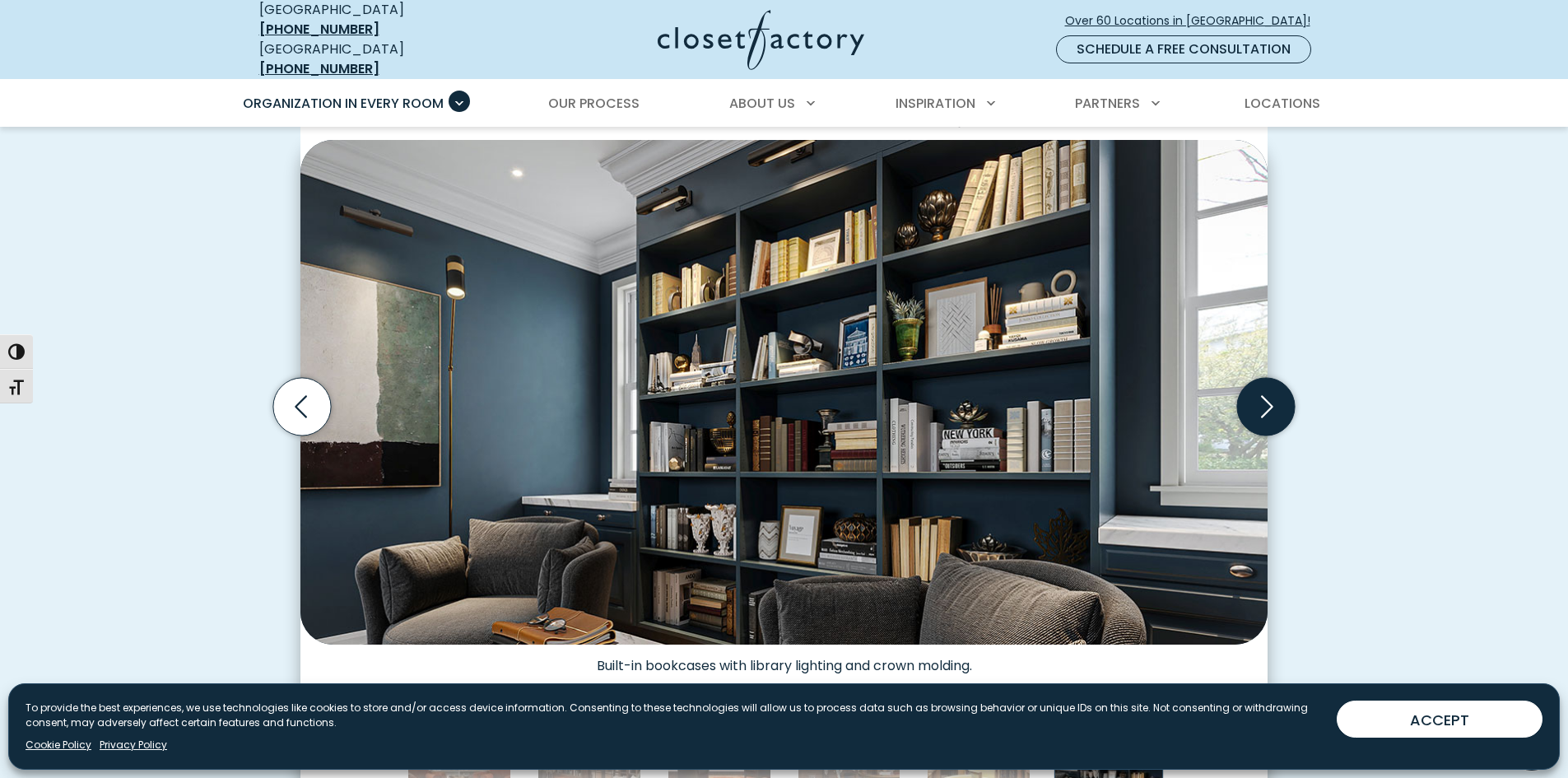
click at [1266, 394] on icon "Next slide" at bounding box center [1265, 407] width 57 height 58
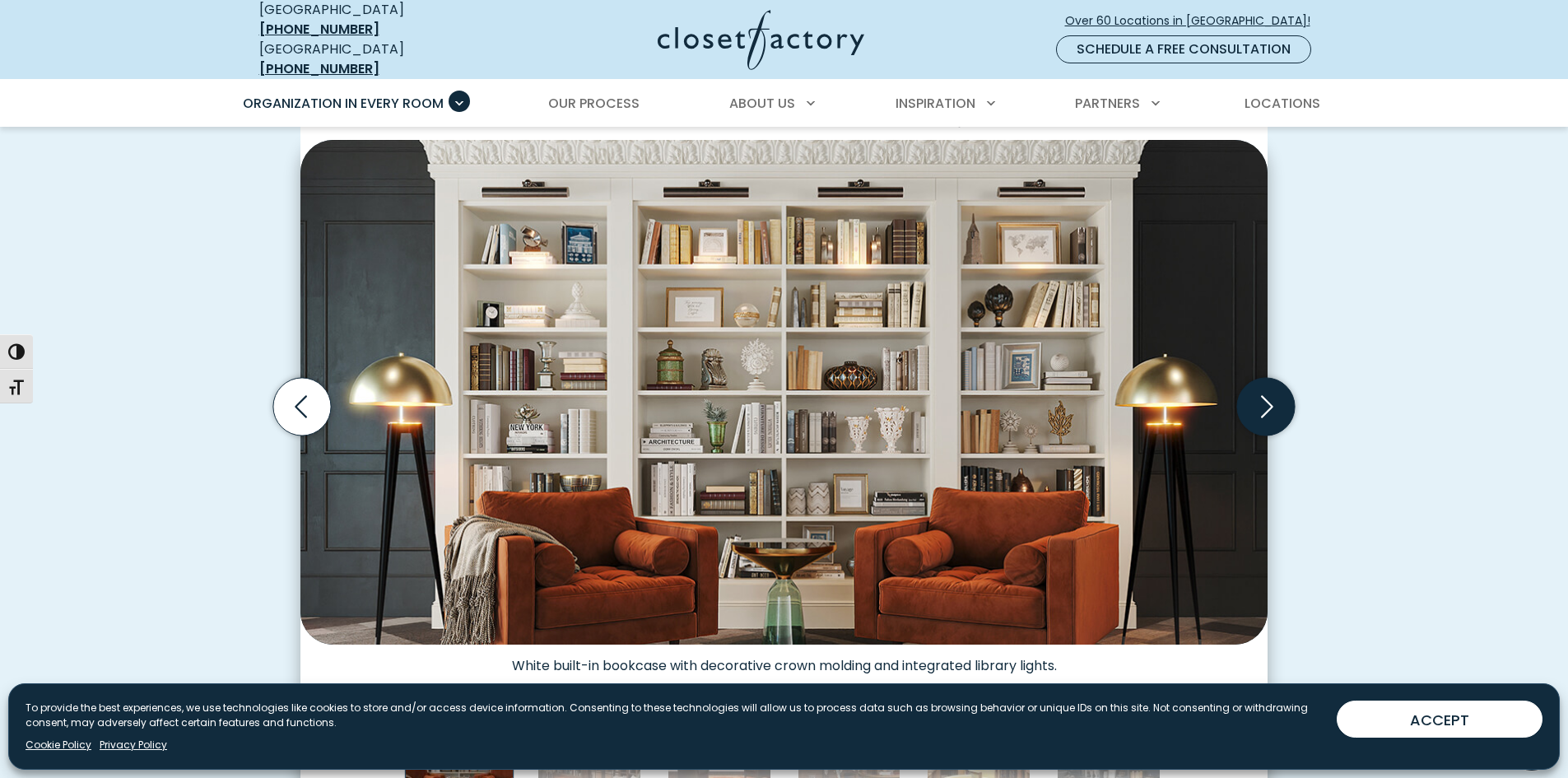
click at [1266, 394] on icon "Next slide" at bounding box center [1265, 407] width 57 height 58
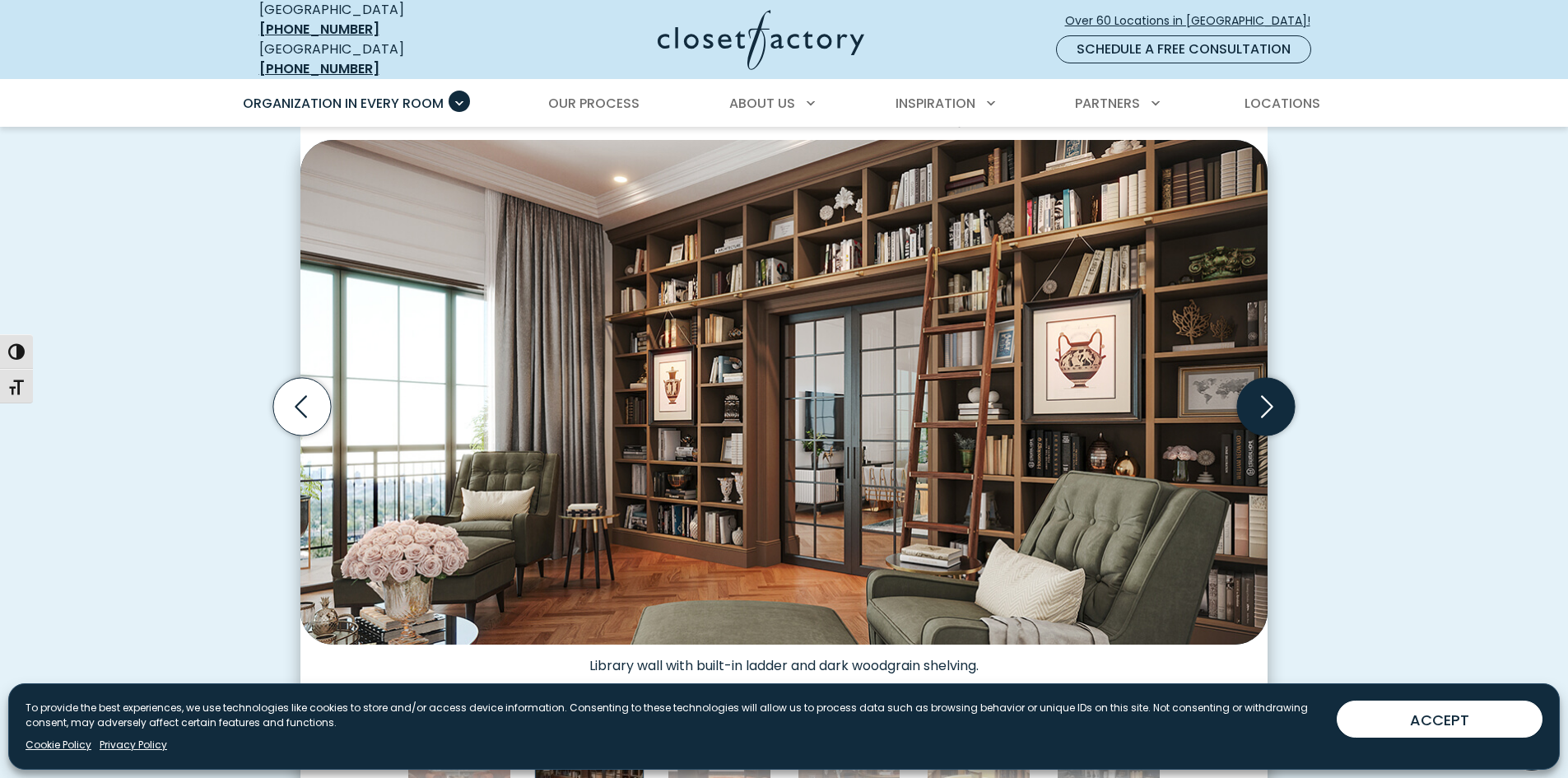
click at [1266, 394] on icon "Next slide" at bounding box center [1265, 407] width 57 height 58
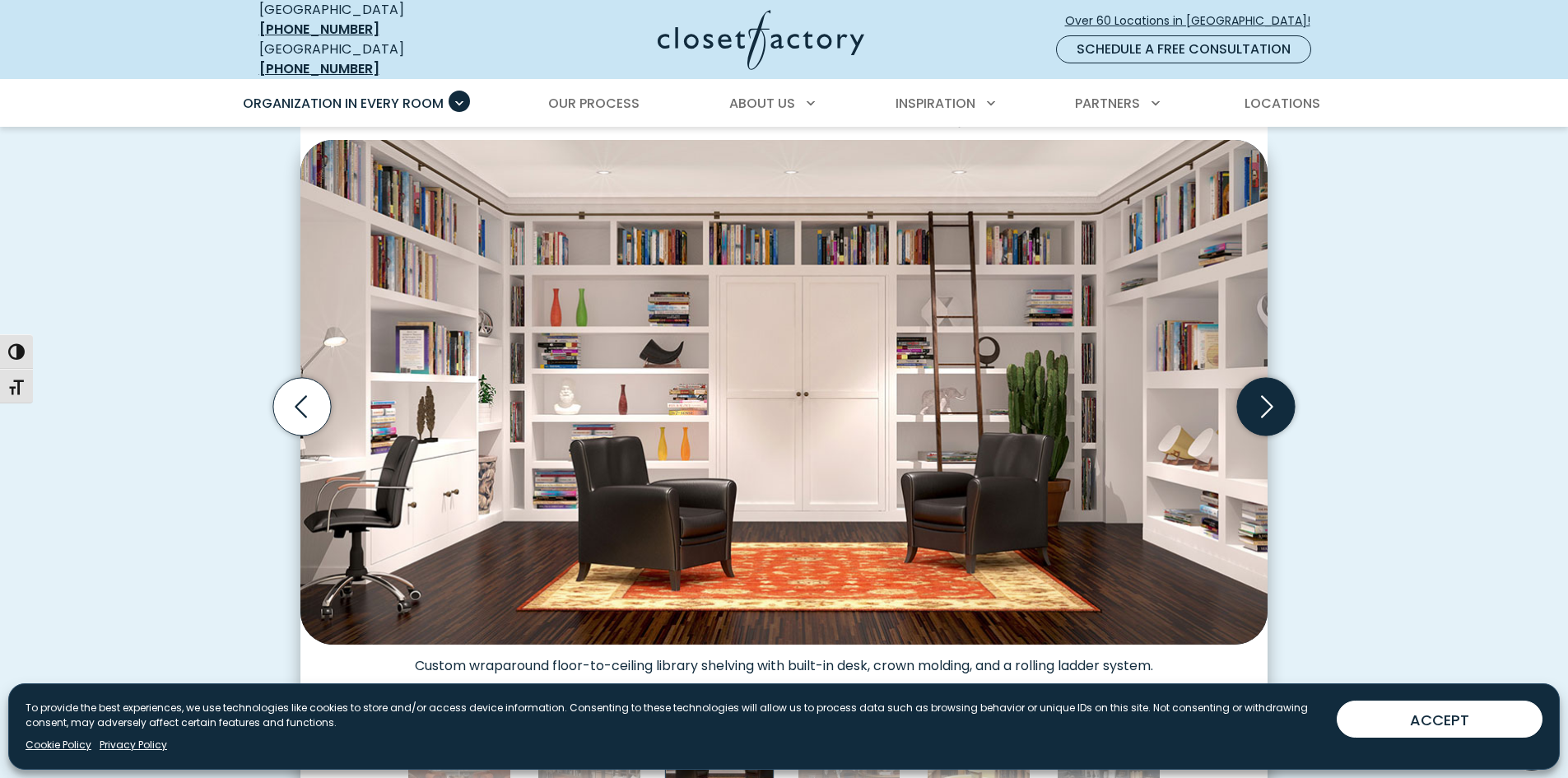
click at [1266, 394] on icon "Next slide" at bounding box center [1265, 407] width 57 height 58
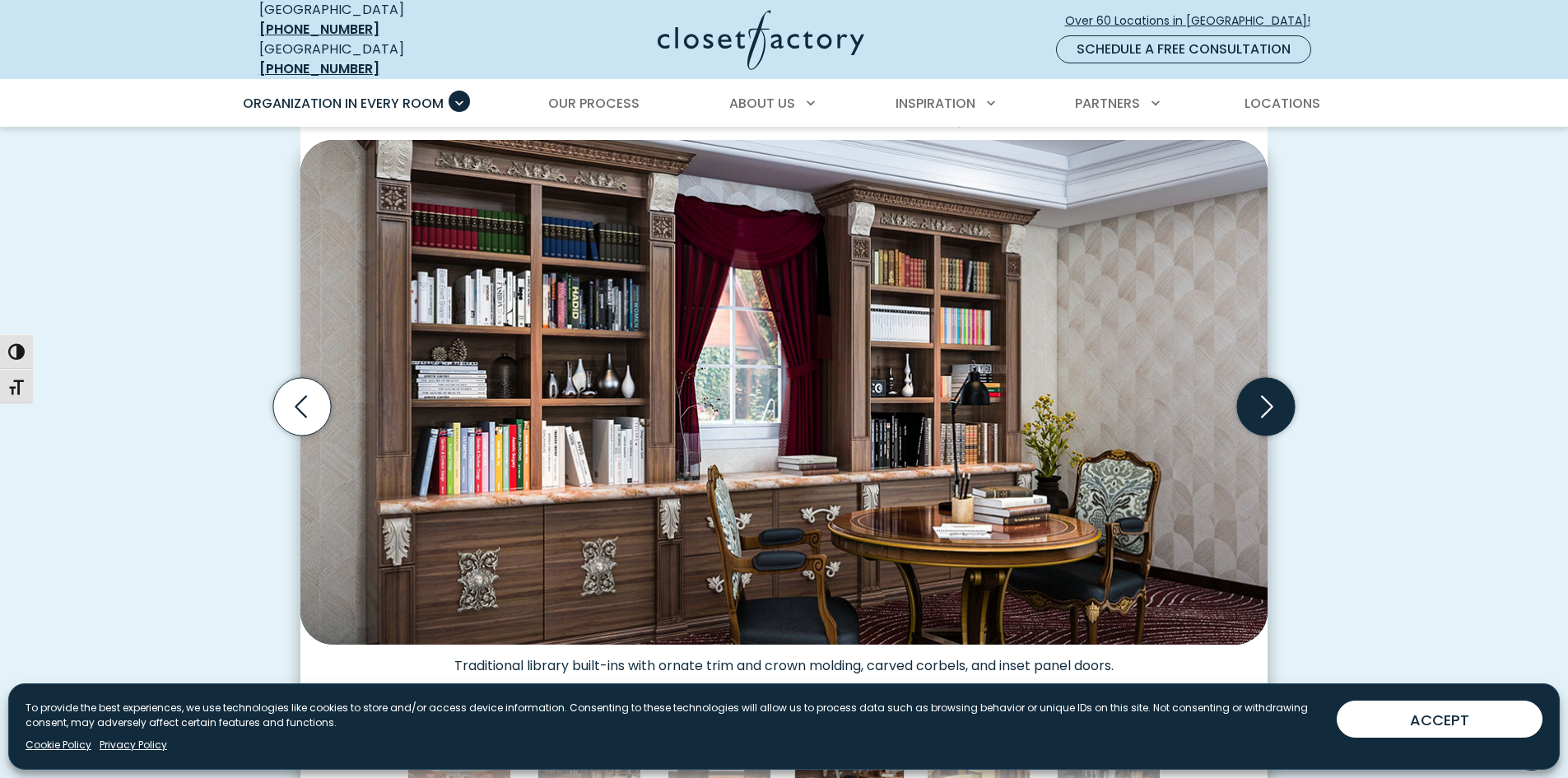
click at [1266, 394] on icon "Next slide" at bounding box center [1265, 407] width 57 height 58
